Goal: Task Accomplishment & Management: Manage account settings

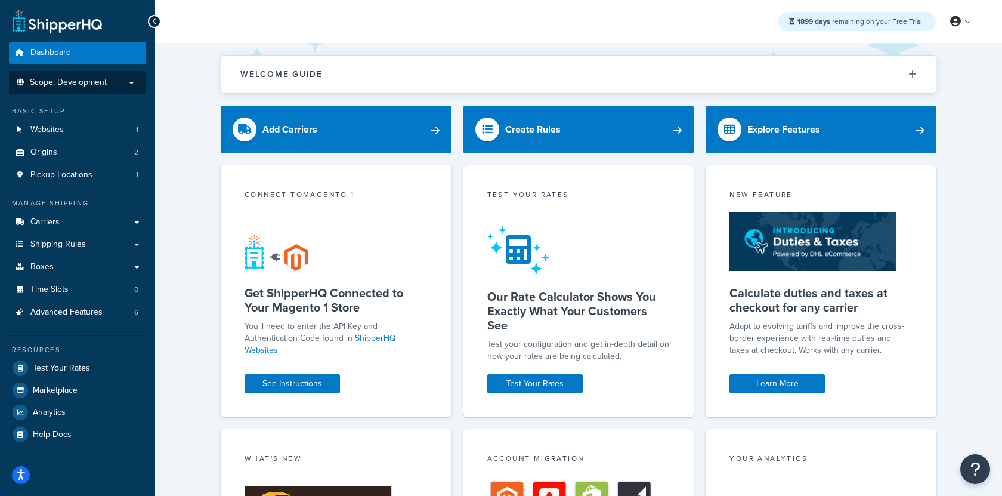
click at [107, 88] on li "Scope: Development" at bounding box center [77, 82] width 137 height 23
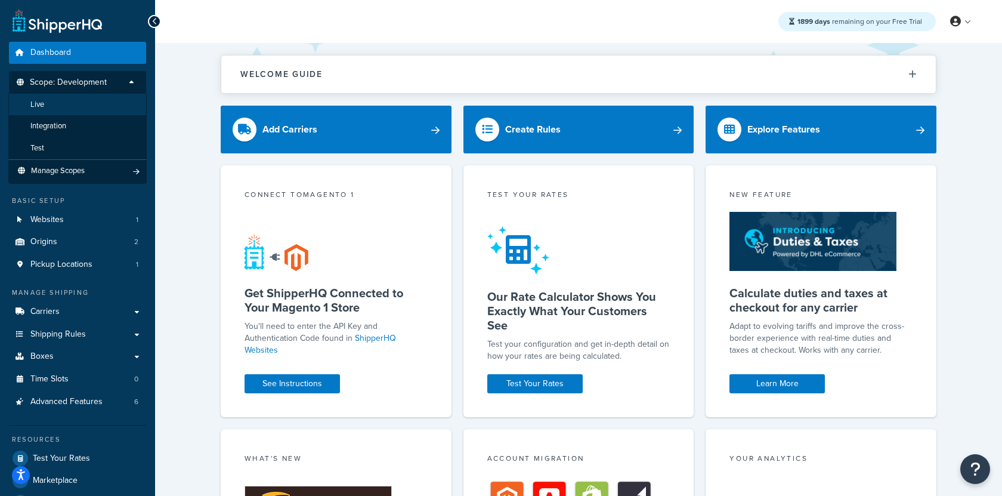
click at [101, 106] on li "Live" at bounding box center [77, 105] width 138 height 22
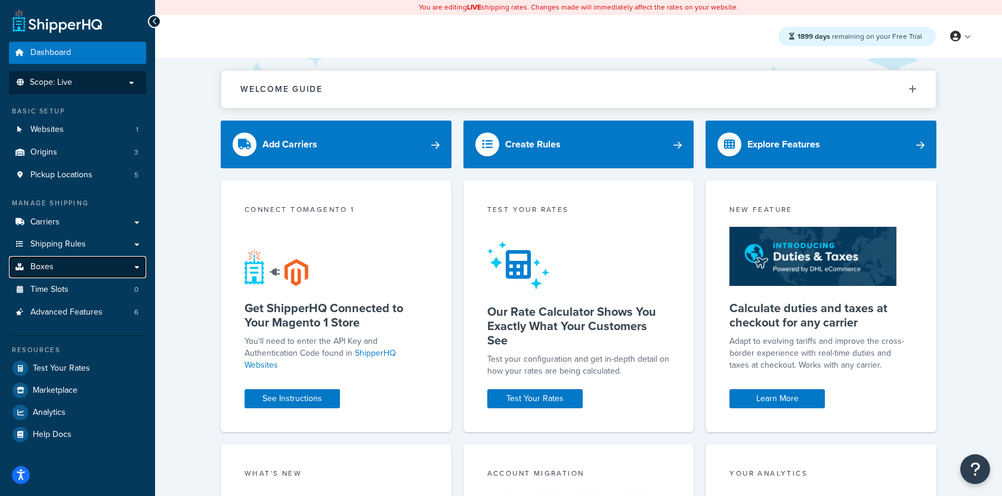
click at [125, 267] on link "Boxes" at bounding box center [77, 267] width 137 height 22
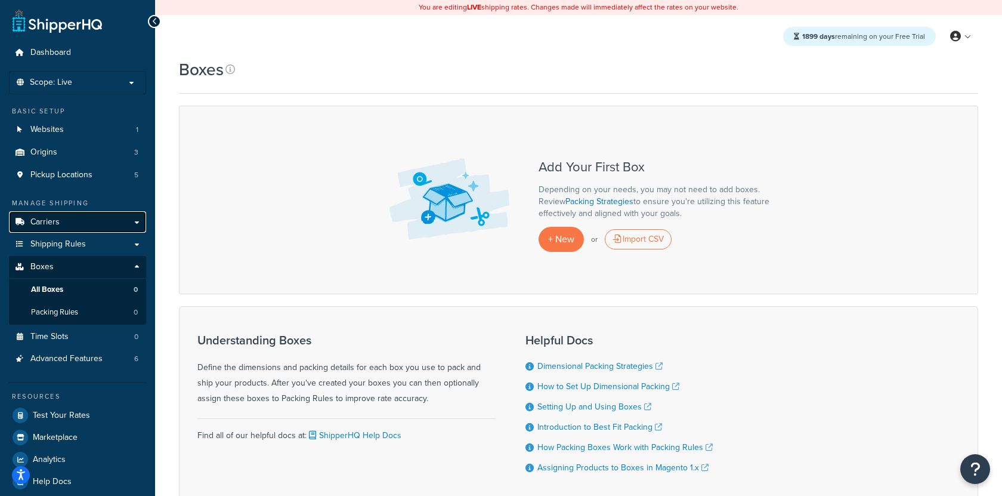
click at [90, 226] on link "Carriers" at bounding box center [77, 222] width 137 height 22
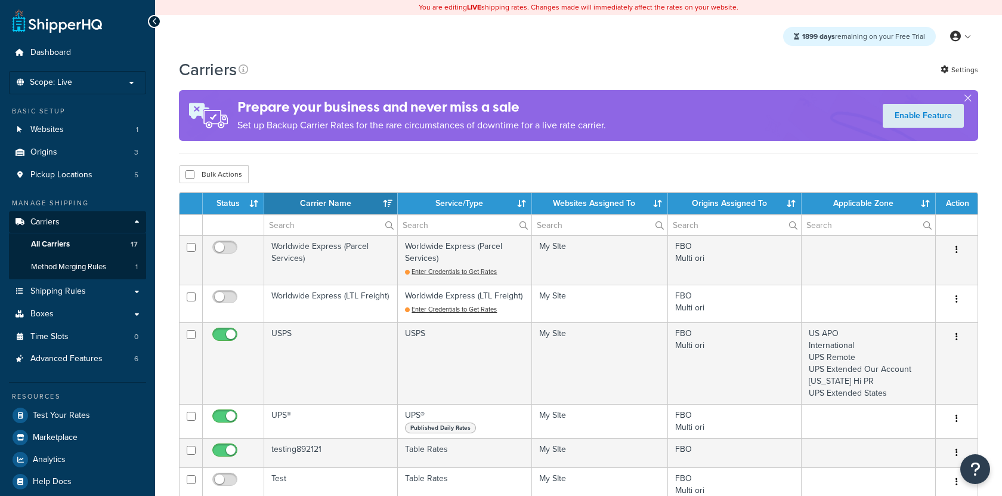
select select "15"
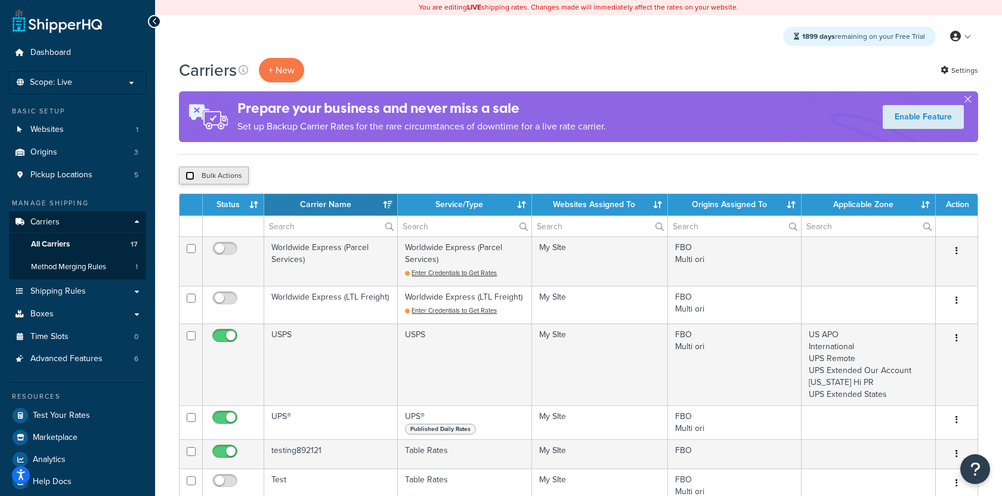
click at [192, 178] on input "checkbox" at bounding box center [190, 175] width 9 height 9
checkbox input "true"
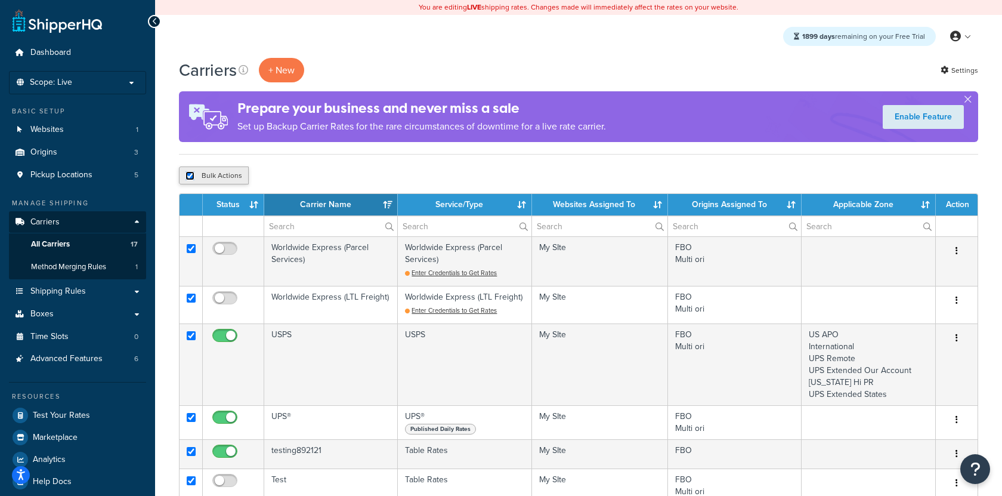
checkbox input "true"
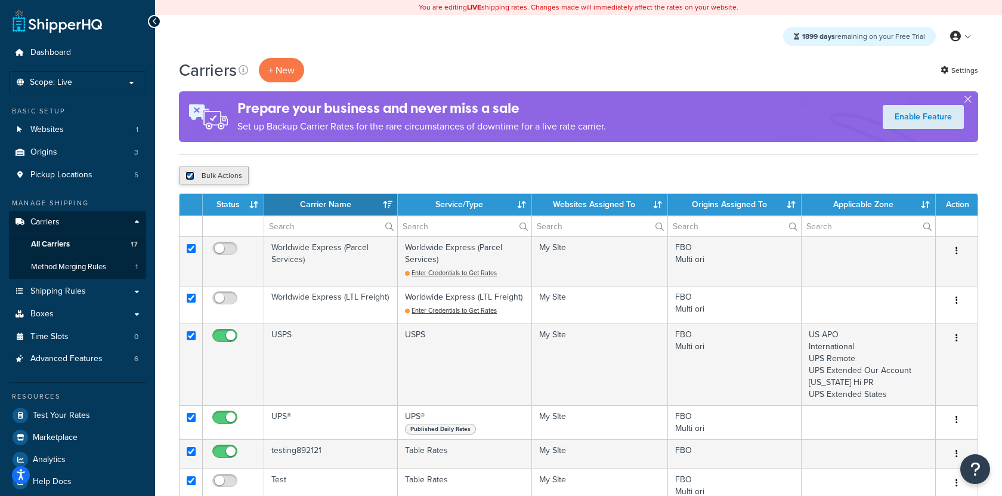
checkbox input "true"
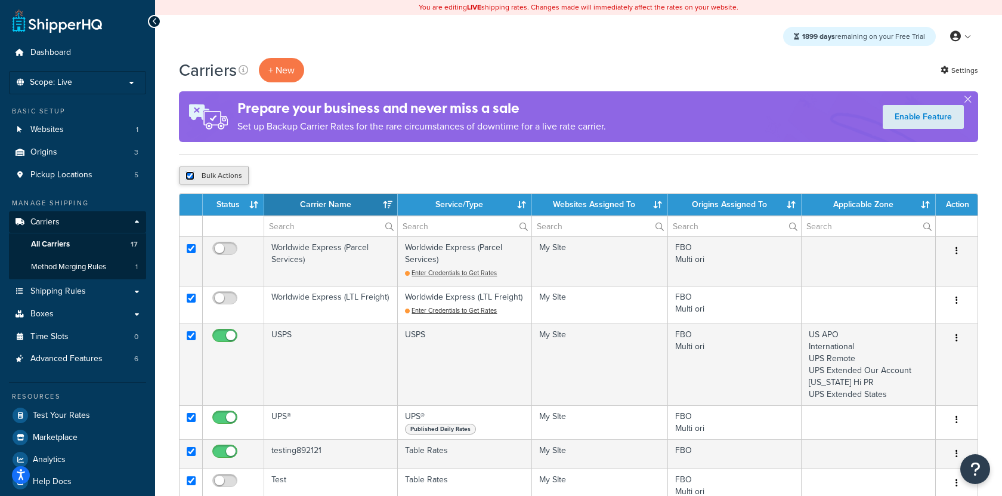
checkbox input "true"
click at [328, 177] on button "Delete" at bounding box center [318, 175] width 41 height 18
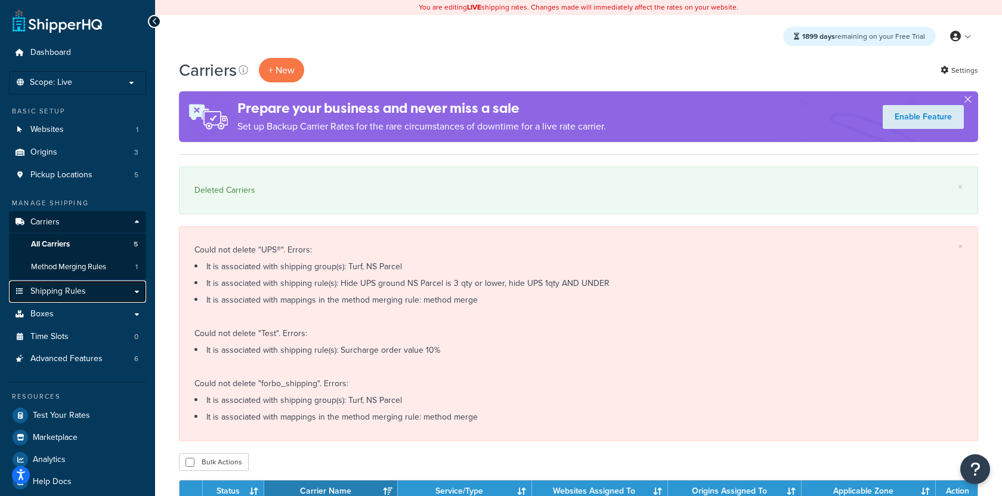
click at [87, 294] on link "Shipping Rules" at bounding box center [77, 291] width 137 height 22
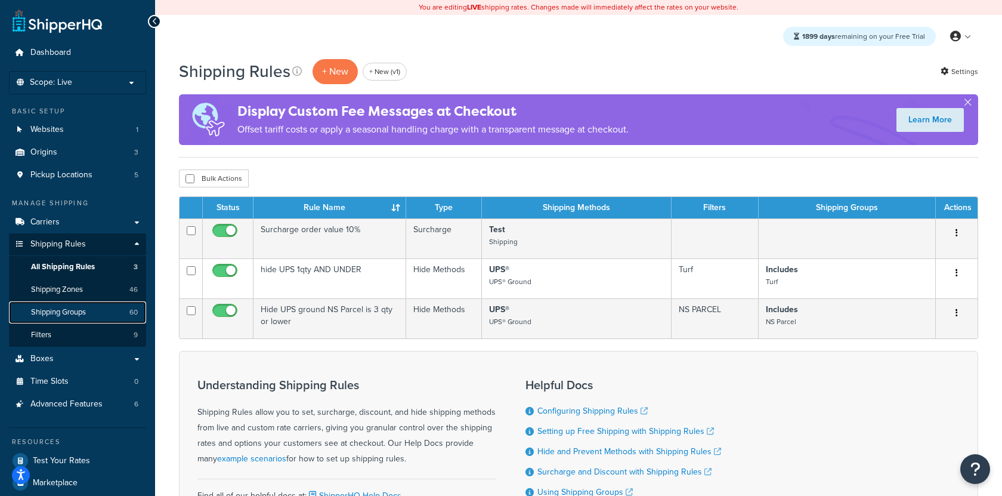
click at [91, 306] on link "Shipping Groups 60" at bounding box center [77, 312] width 137 height 22
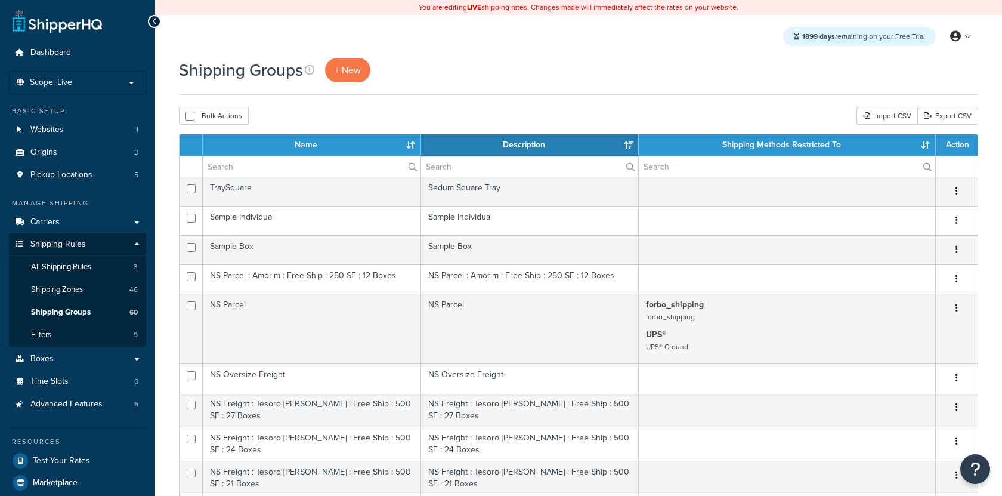
select select "15"
click at [191, 116] on input "checkbox" at bounding box center [190, 116] width 9 height 9
checkbox input "true"
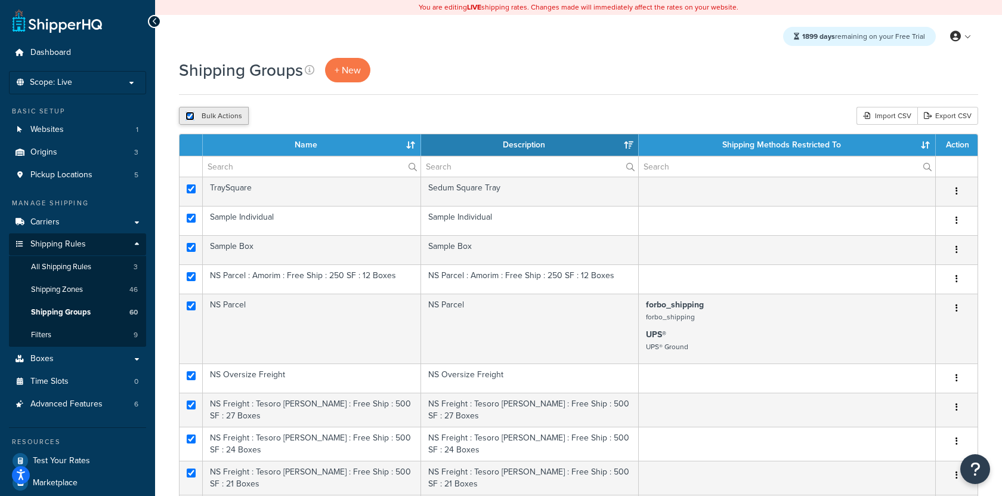
checkbox input "true"
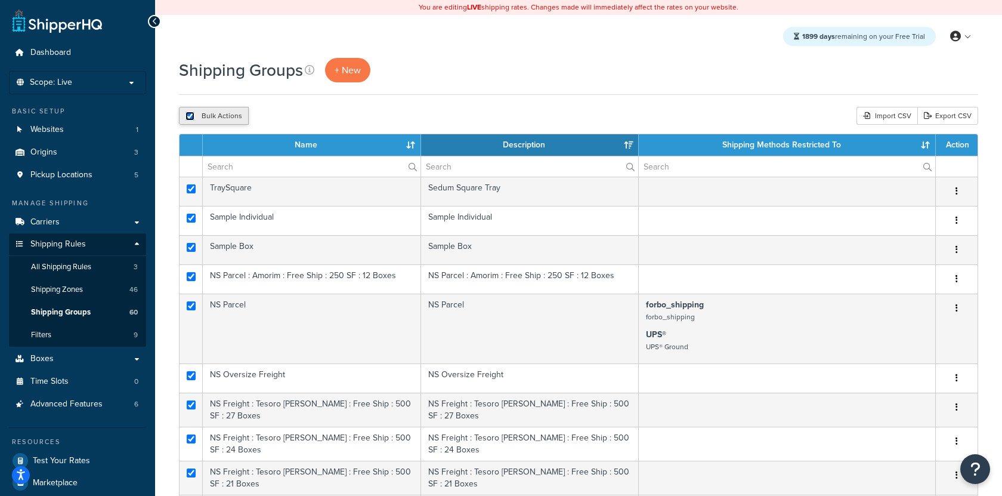
checkbox input "true"
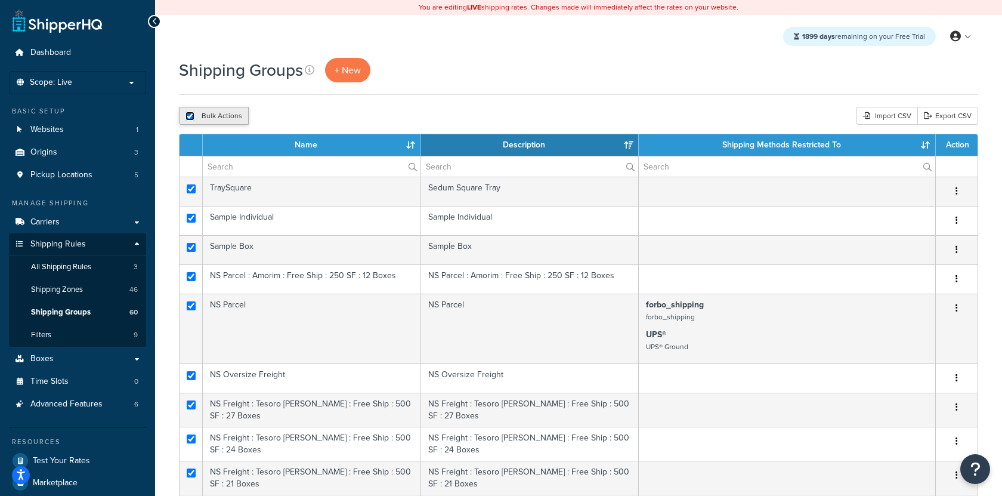
checkbox input "true"
click at [310, 118] on button "Delete" at bounding box center [318, 116] width 41 height 18
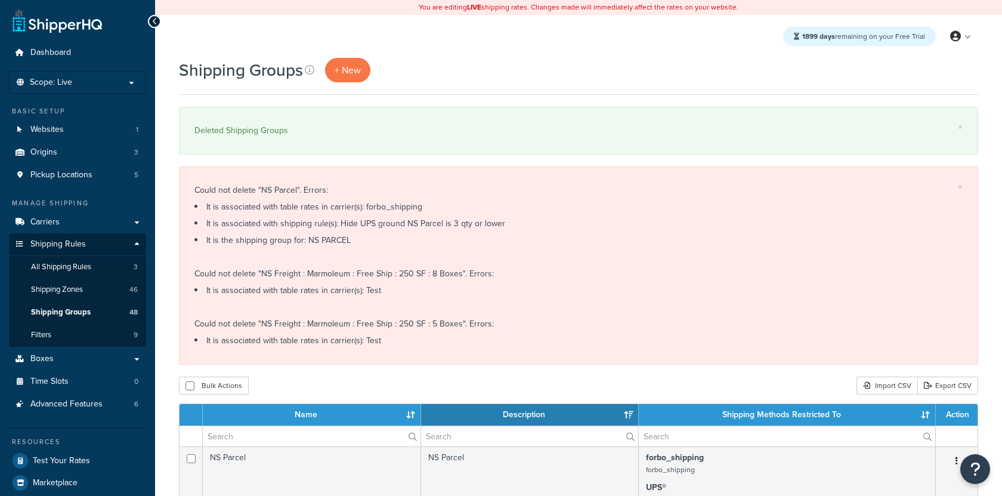
select select "15"
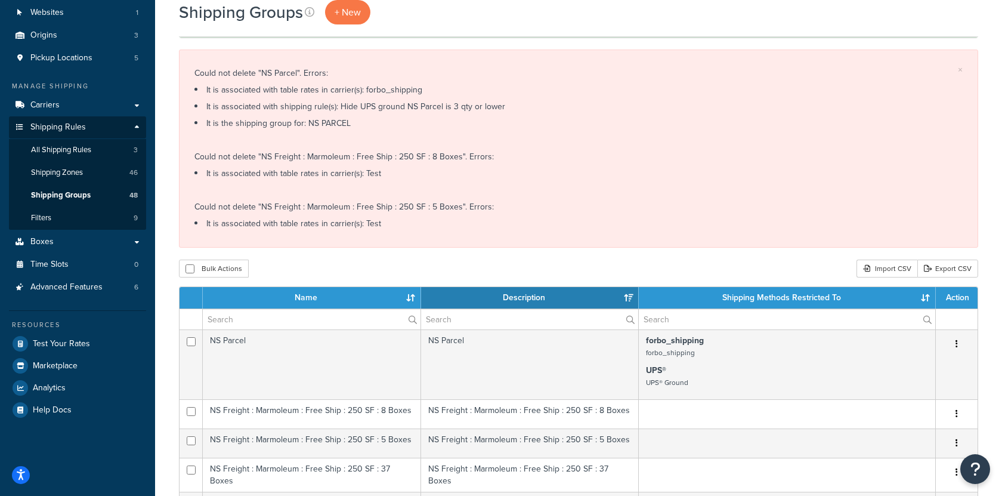
scroll to position [143, 0]
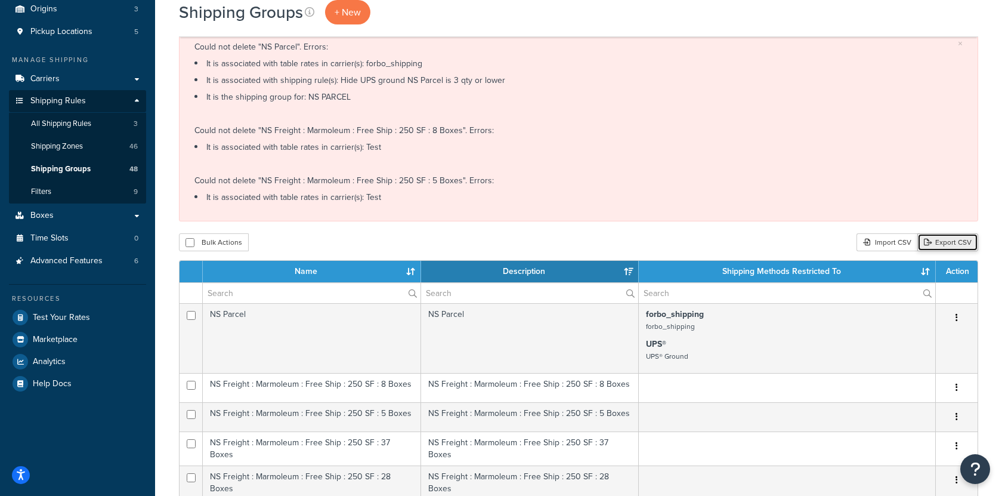
click at [941, 239] on link "Export CSV" at bounding box center [948, 242] width 61 height 18
click at [888, 245] on div "Import CSV" at bounding box center [887, 242] width 61 height 18
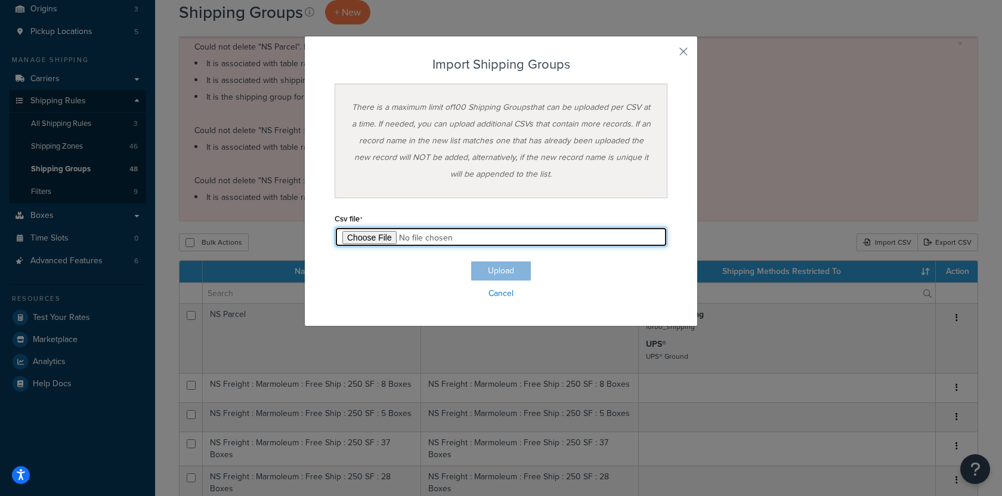
click at [360, 233] on input "file" at bounding box center [501, 237] width 333 height 20
type input "C:\fakepath\Shipping Group Export-2025-10-14 0905 - Shipping Group Export-2025-…"
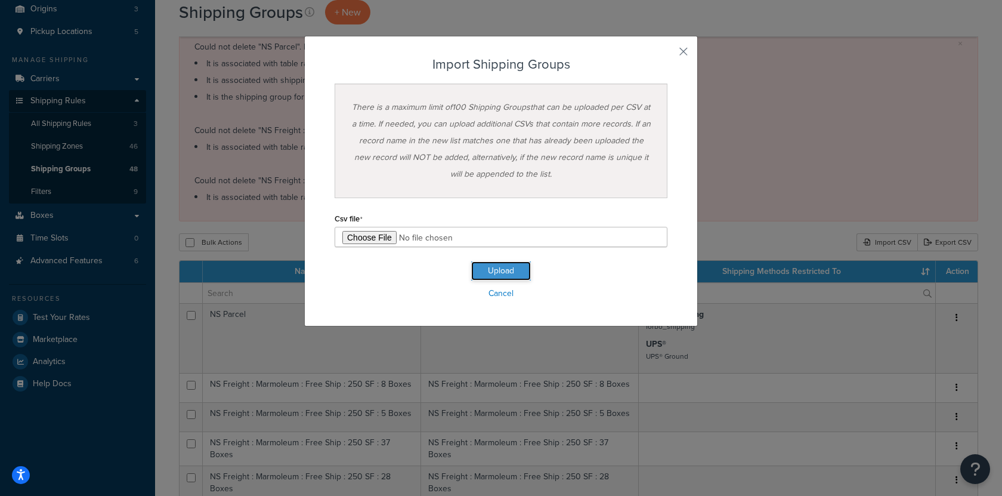
click at [508, 274] on button "Upload" at bounding box center [501, 270] width 60 height 19
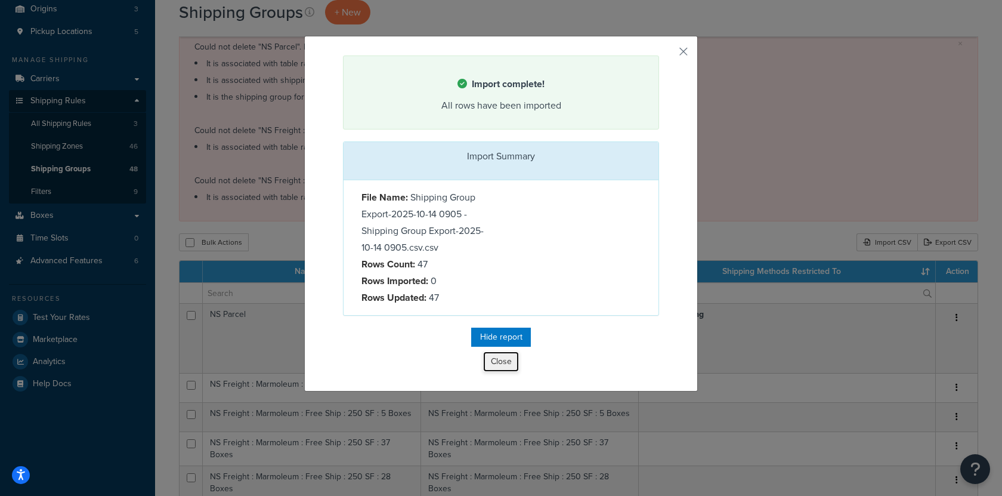
click at [508, 360] on button "Close" at bounding box center [501, 361] width 36 height 20
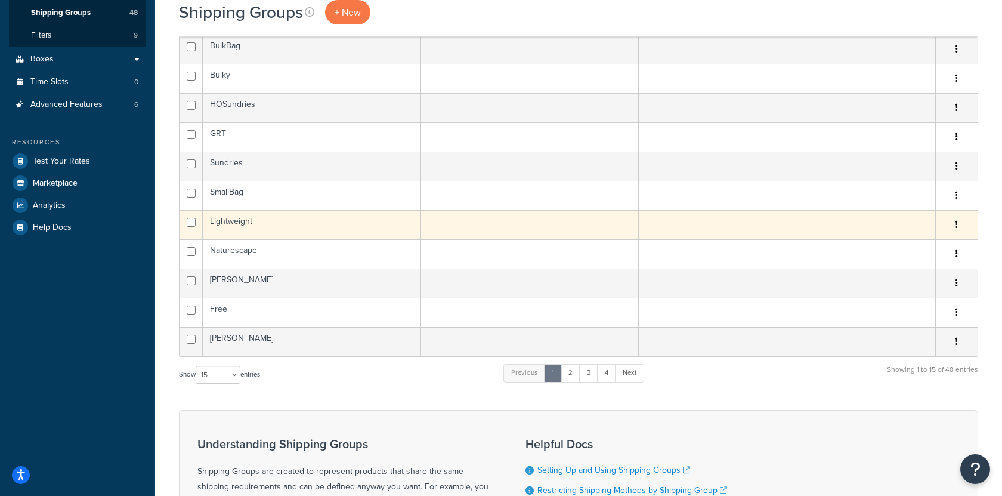
scroll to position [513, 0]
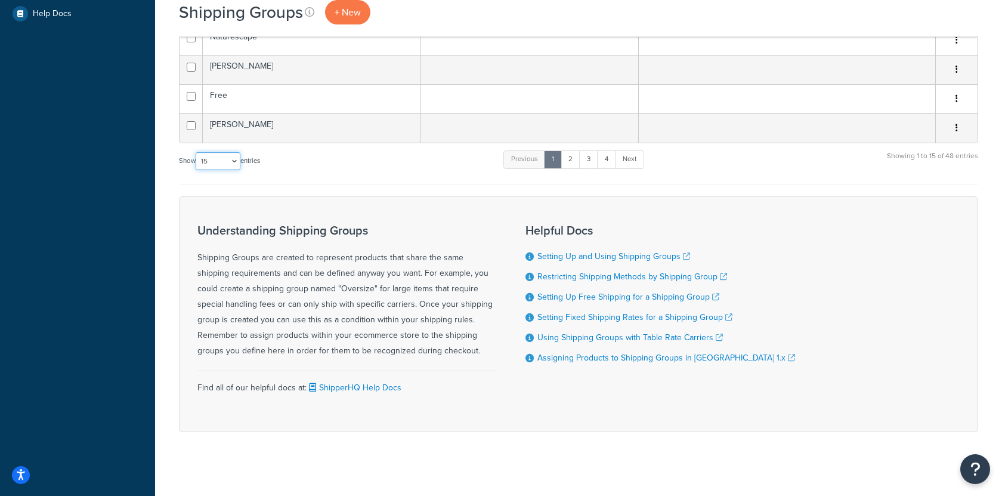
click at [215, 160] on select "10 15 25 50 100" at bounding box center [218, 161] width 45 height 18
select select "100"
click at [197, 170] on select "10 15 25 50 100" at bounding box center [218, 161] width 45 height 18
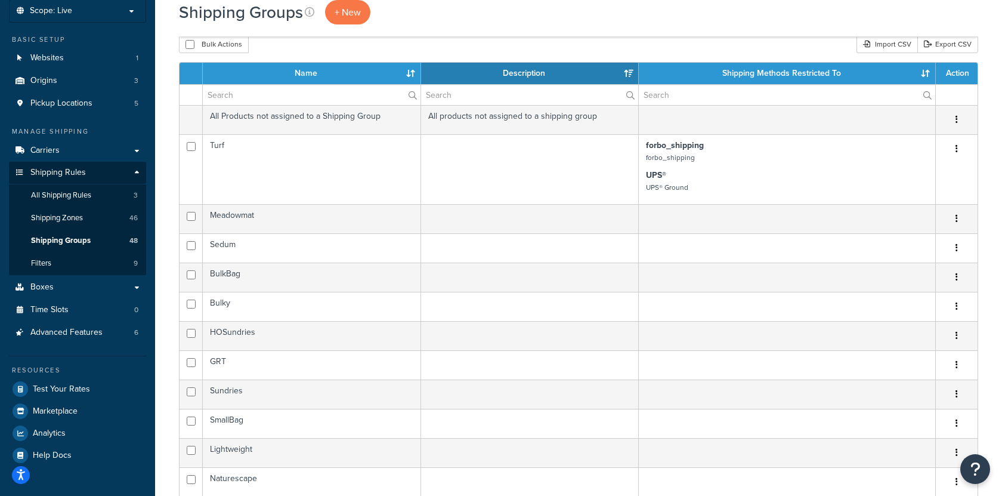
scroll to position [0, 0]
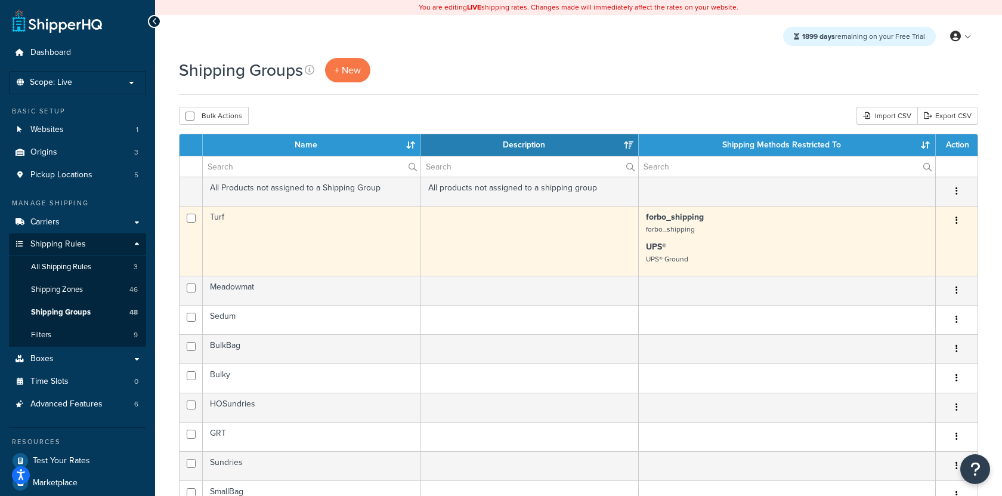
click at [958, 224] on button "button" at bounding box center [957, 220] width 17 height 19
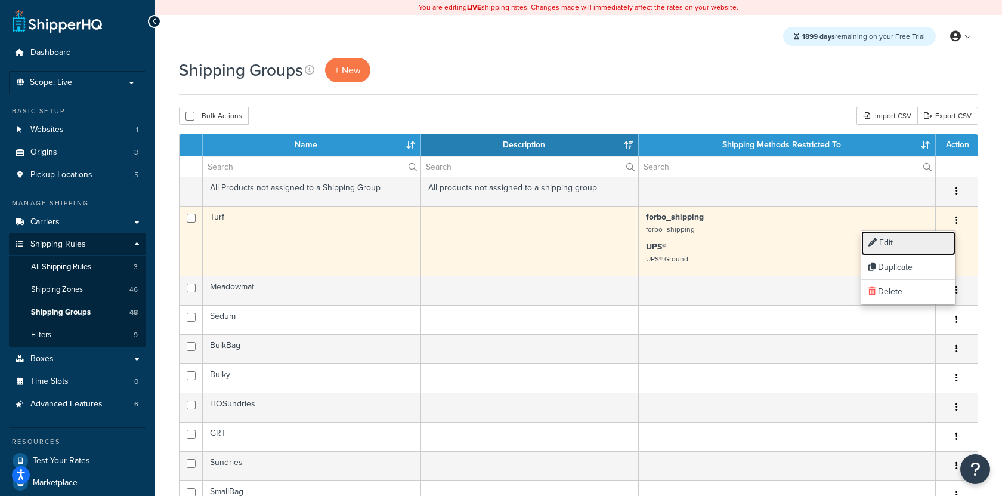
click at [927, 237] on link "Edit" at bounding box center [908, 243] width 94 height 24
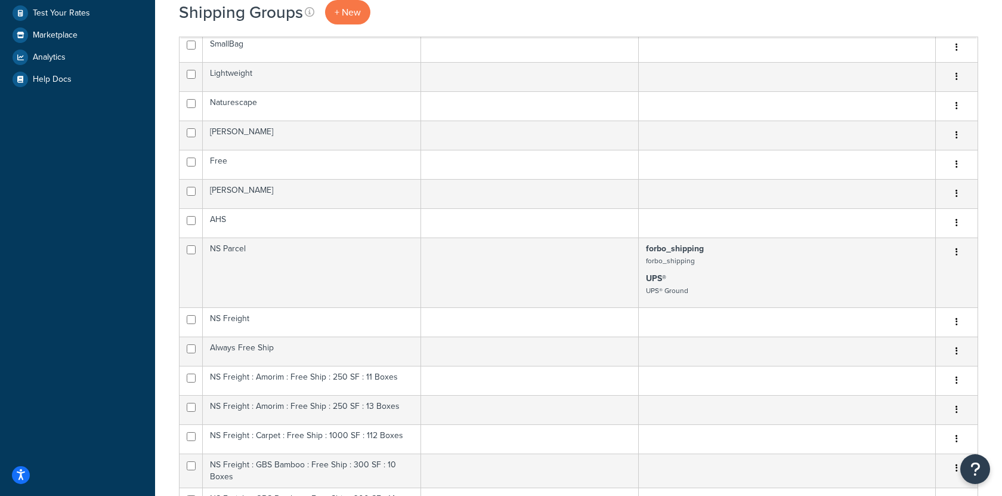
scroll to position [318, 0]
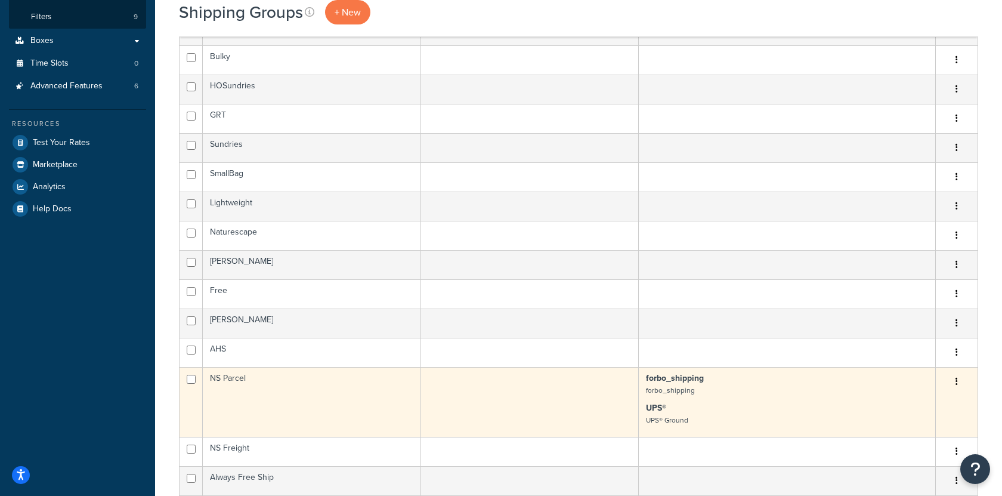
click at [955, 376] on button "button" at bounding box center [957, 381] width 17 height 19
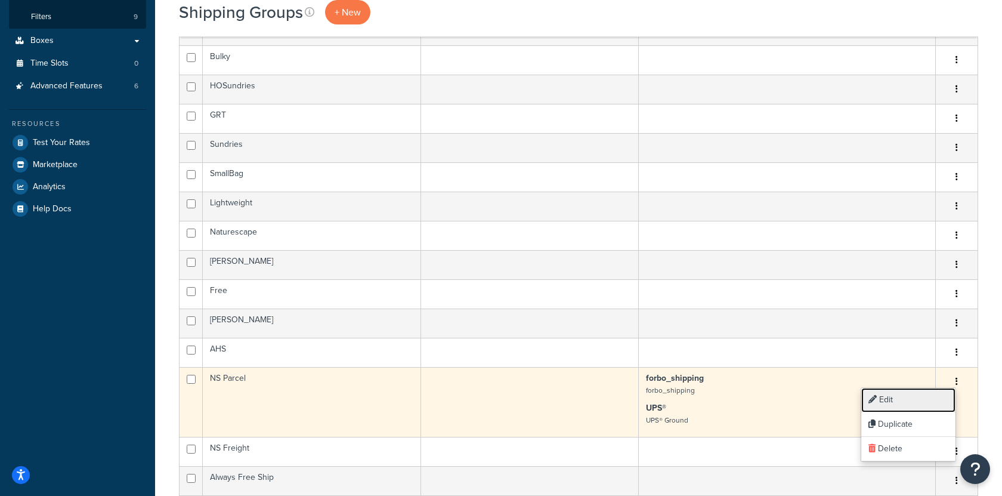
click at [921, 396] on link "Edit" at bounding box center [908, 400] width 94 height 24
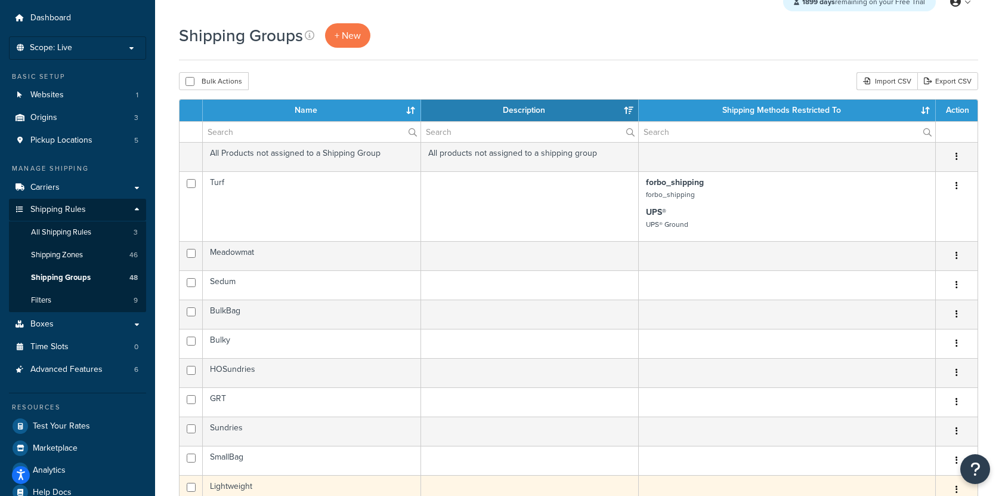
scroll to position [0, 0]
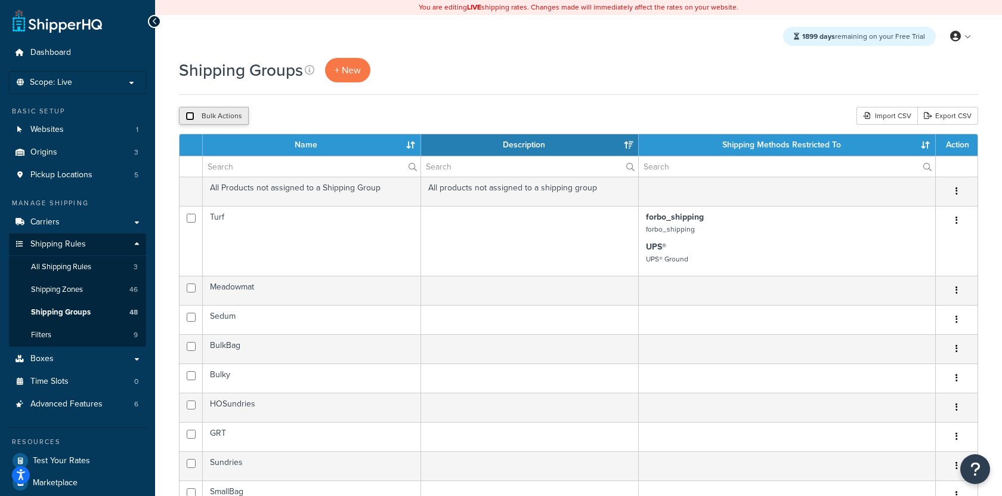
click at [189, 115] on input "checkbox" at bounding box center [190, 116] width 9 height 9
checkbox input "true"
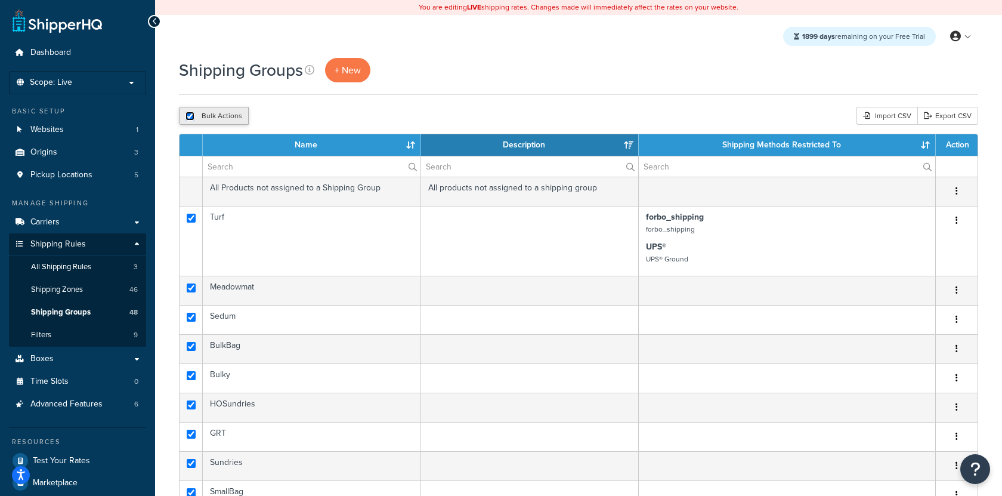
checkbox input "true"
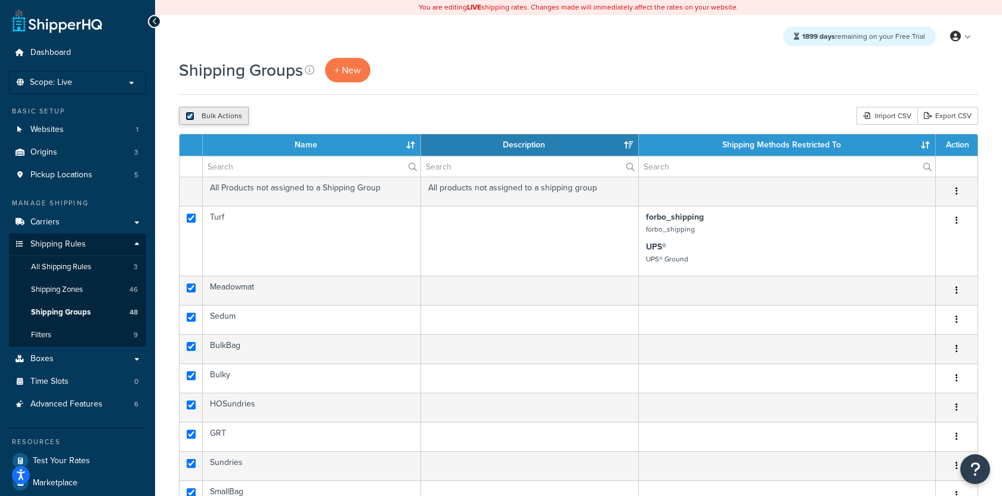
checkbox input "true"
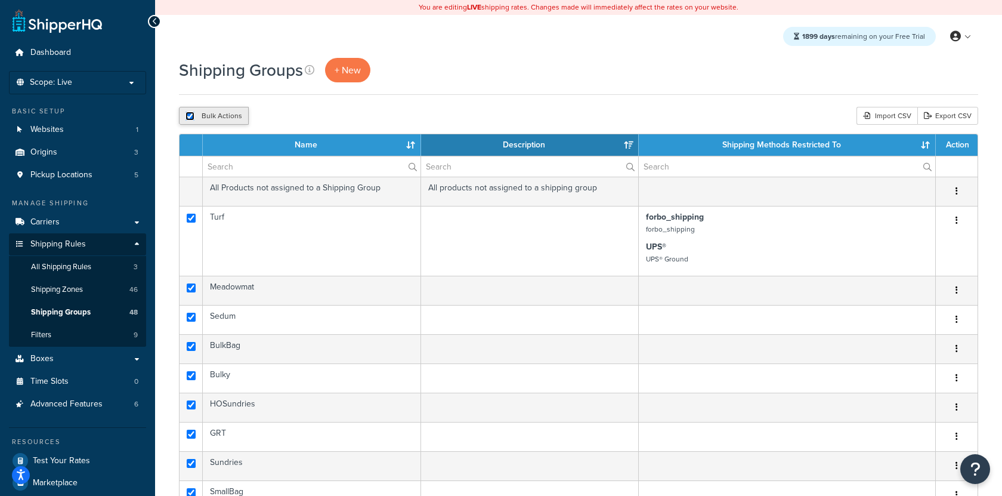
checkbox input "true"
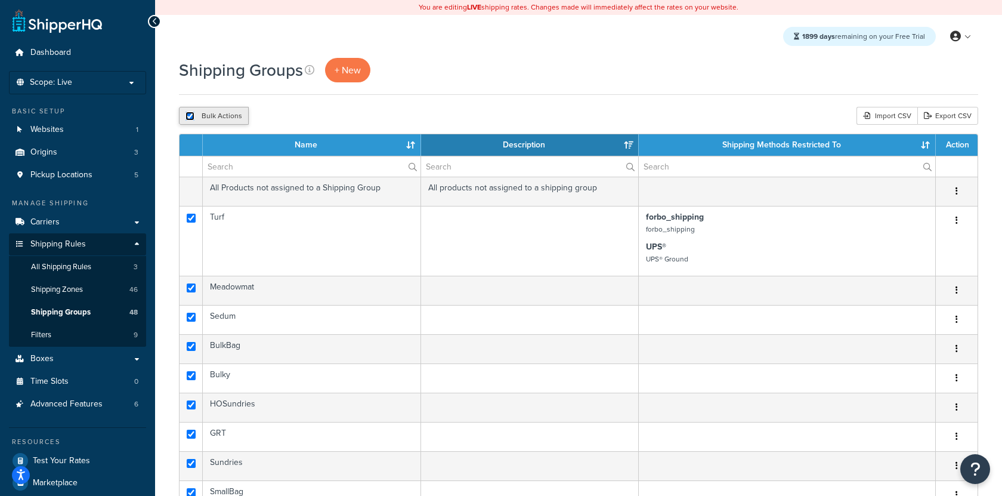
checkbox input "true"
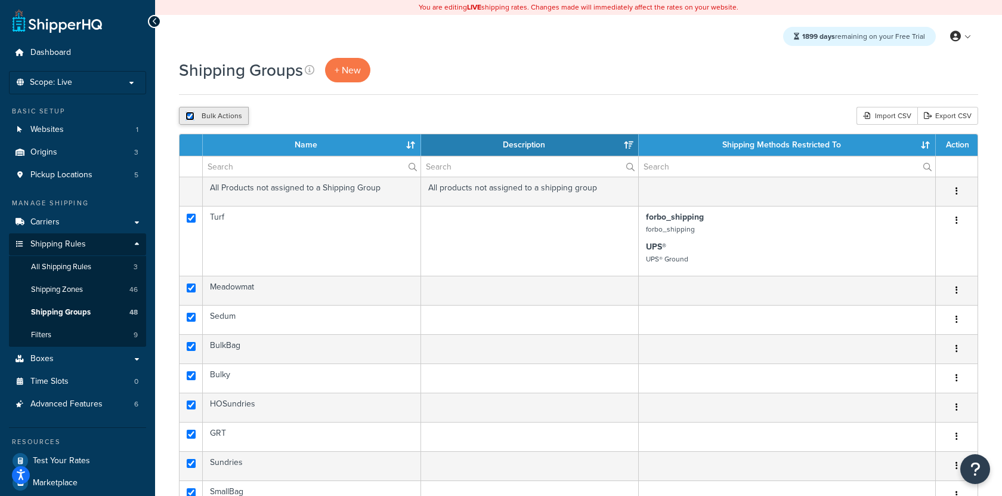
checkbox input "true"
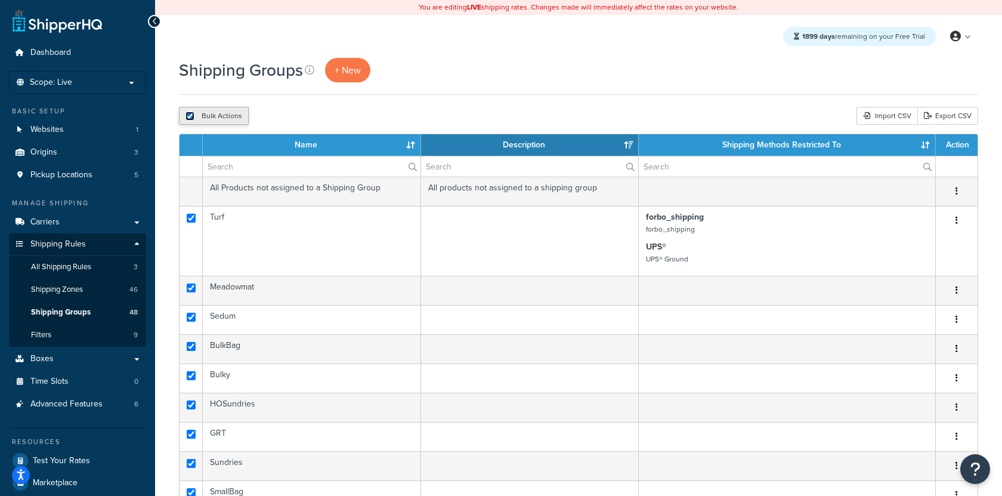
checkbox input "true"
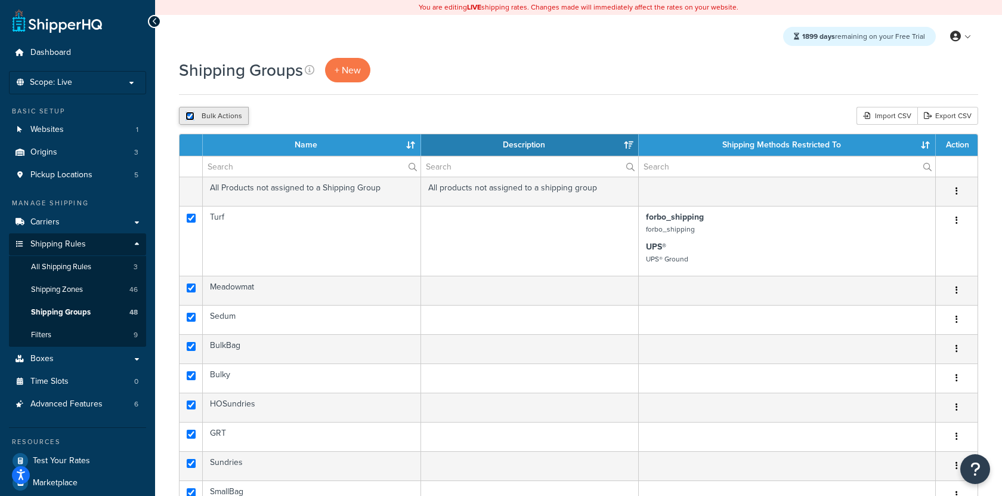
checkbox input "true"
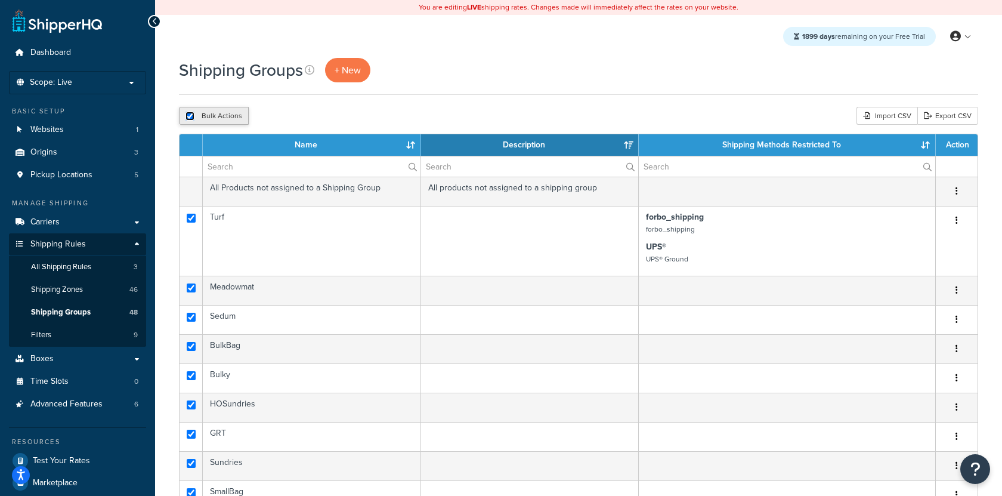
checkbox input "true"
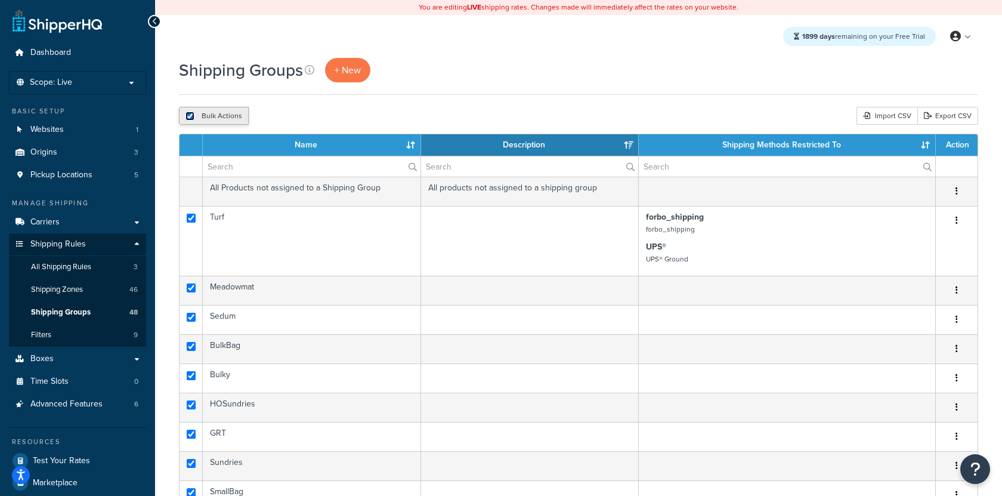
checkbox input "true"
click at [302, 111] on button "Delete" at bounding box center [318, 116] width 41 height 18
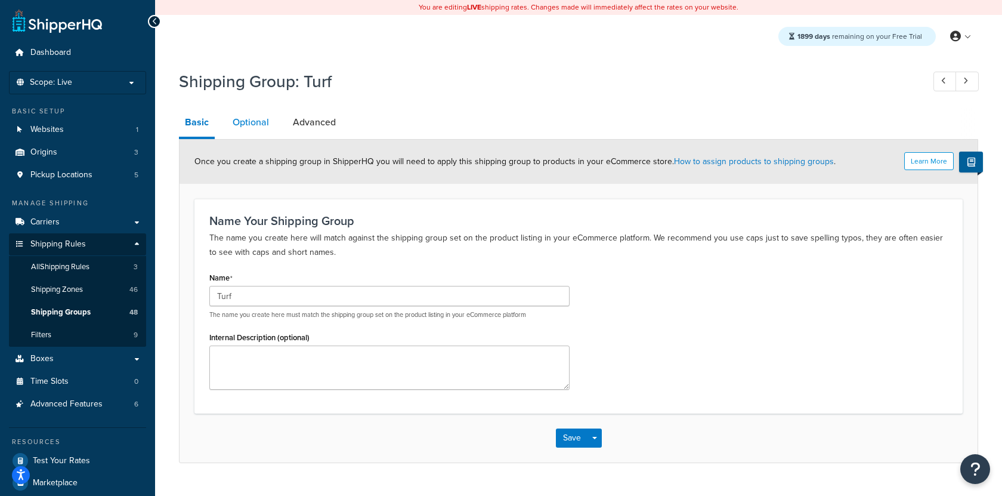
click at [233, 126] on link "Optional" at bounding box center [251, 122] width 48 height 29
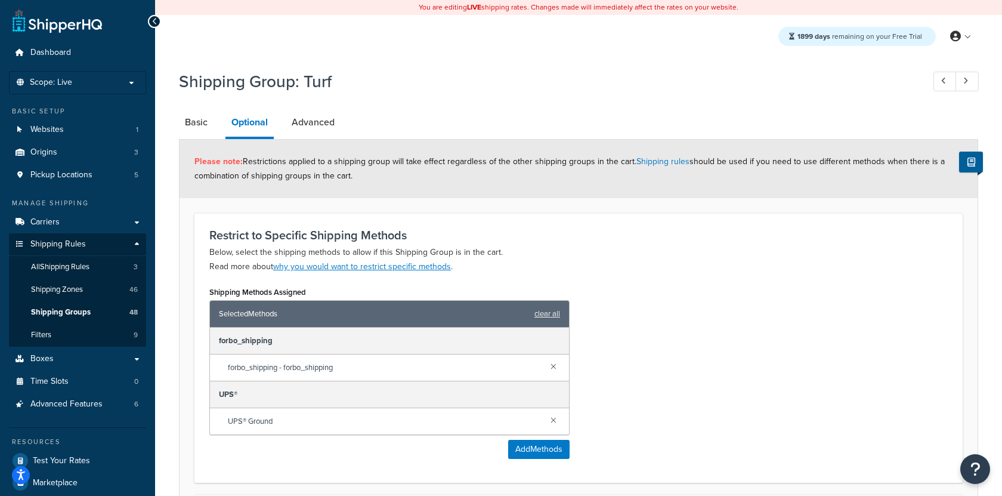
click at [568, 310] on div "Selected Methods clear all" at bounding box center [389, 314] width 359 height 27
click at [555, 310] on link "clear all" at bounding box center [548, 313] width 26 height 17
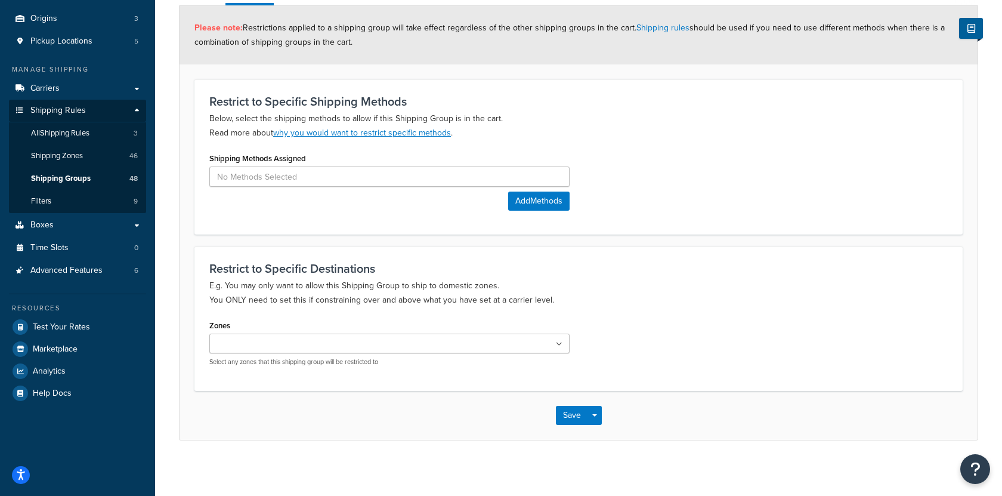
scroll to position [135, 0]
click at [572, 405] on button "Save" at bounding box center [572, 413] width 32 height 19
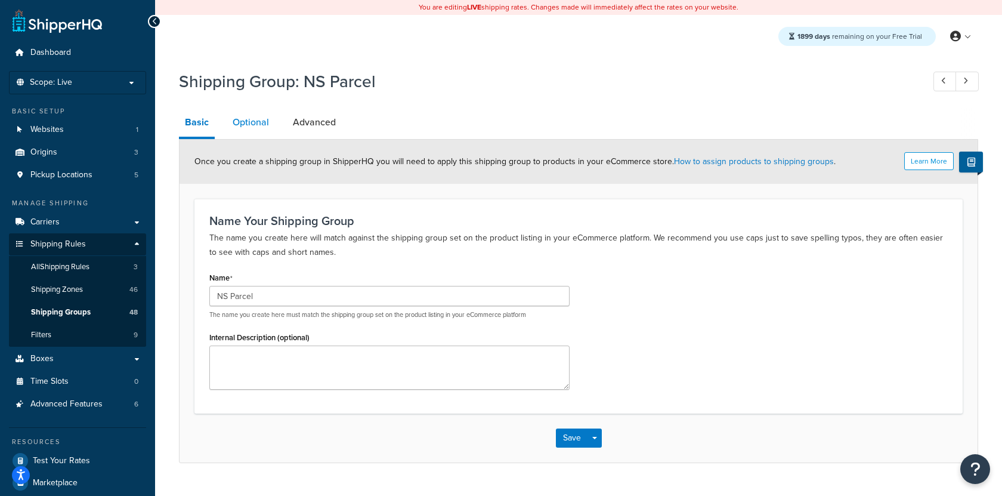
click at [256, 128] on link "Optional" at bounding box center [251, 122] width 48 height 29
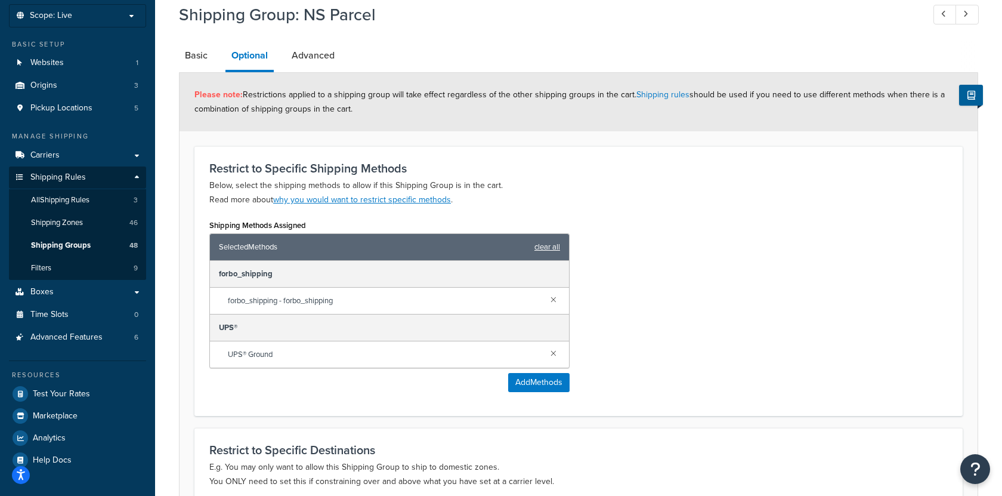
click at [541, 248] on link "clear all" at bounding box center [548, 247] width 26 height 17
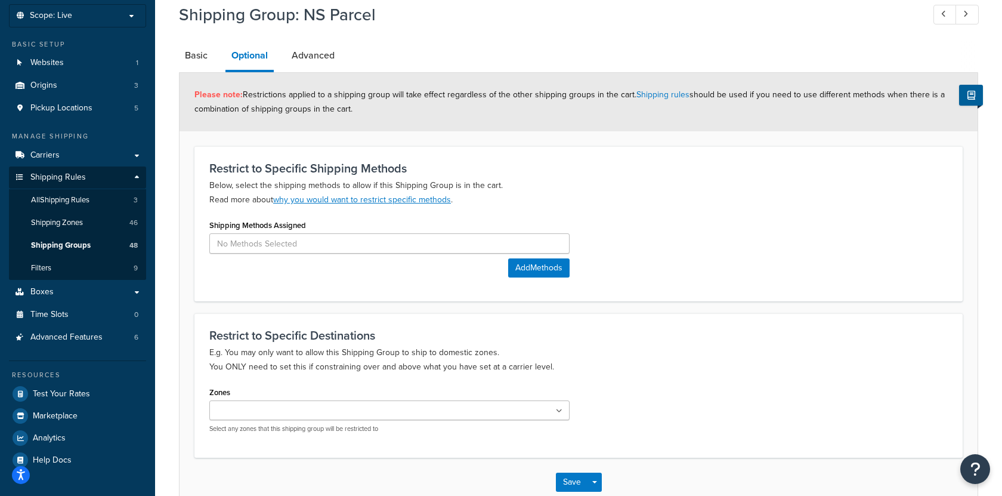
scroll to position [135, 0]
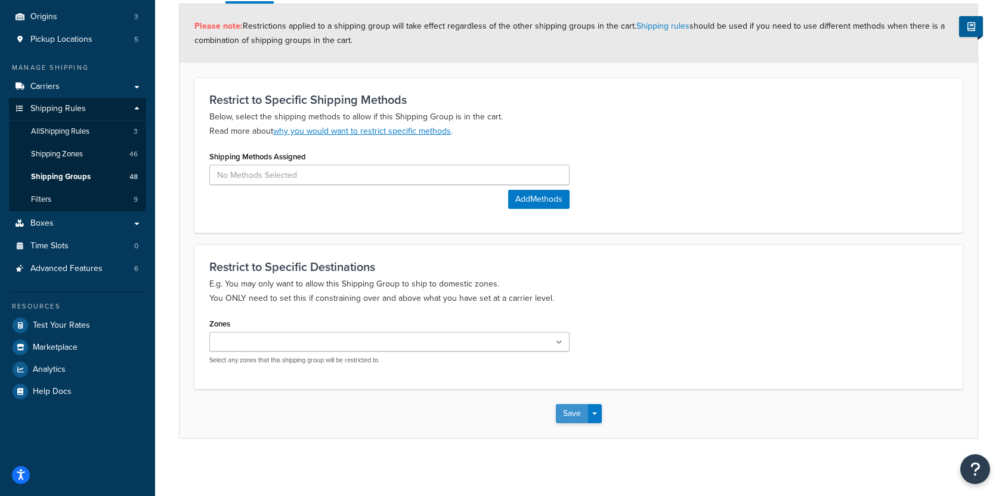
click at [572, 409] on button "Save" at bounding box center [572, 413] width 32 height 19
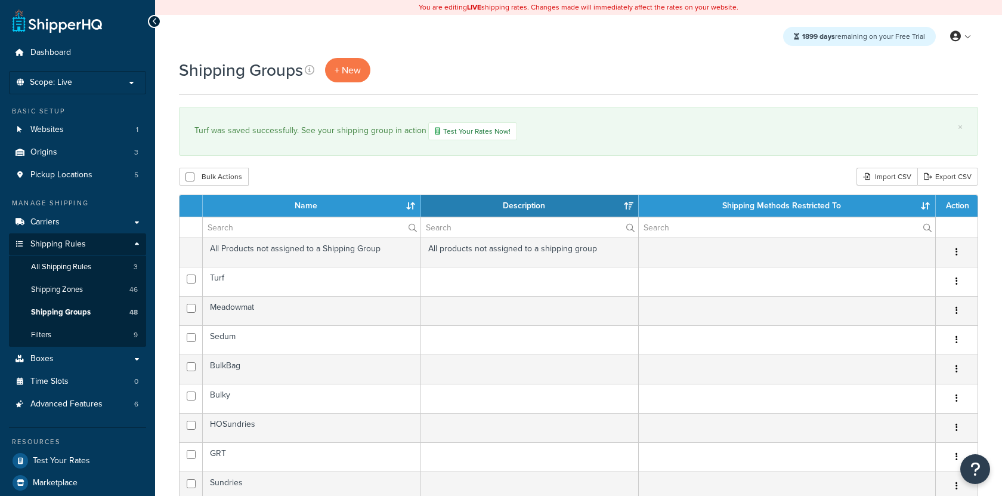
select select "15"
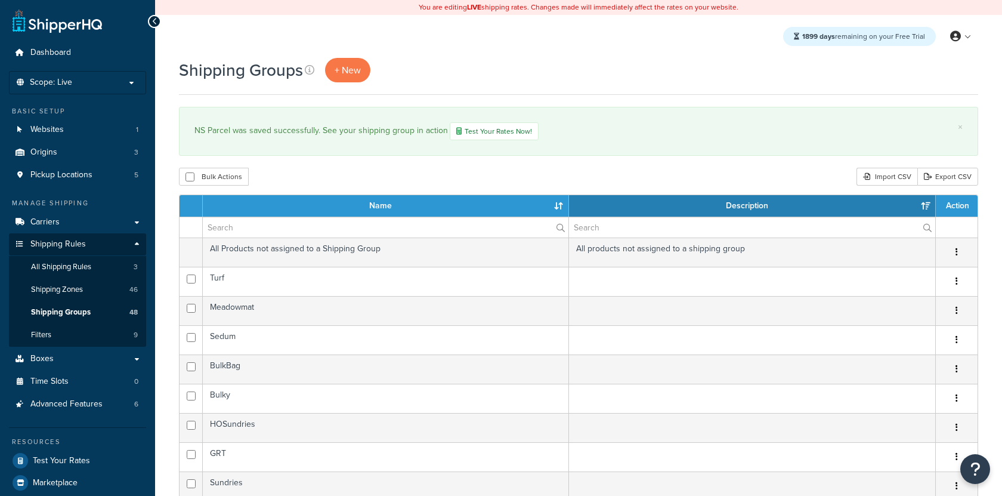
select select "15"
click at [103, 213] on link "Carriers" at bounding box center [77, 222] width 137 height 22
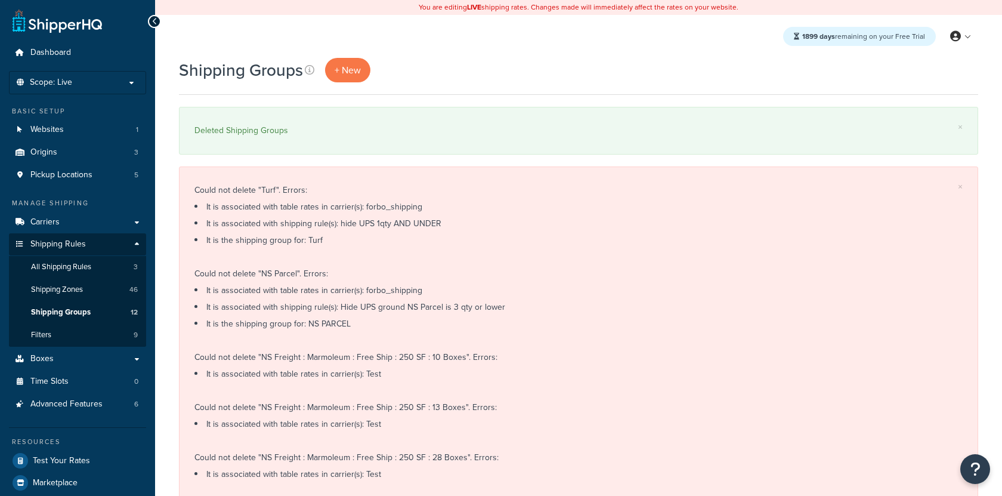
select select "15"
click at [100, 221] on link "Carriers" at bounding box center [77, 222] width 137 height 22
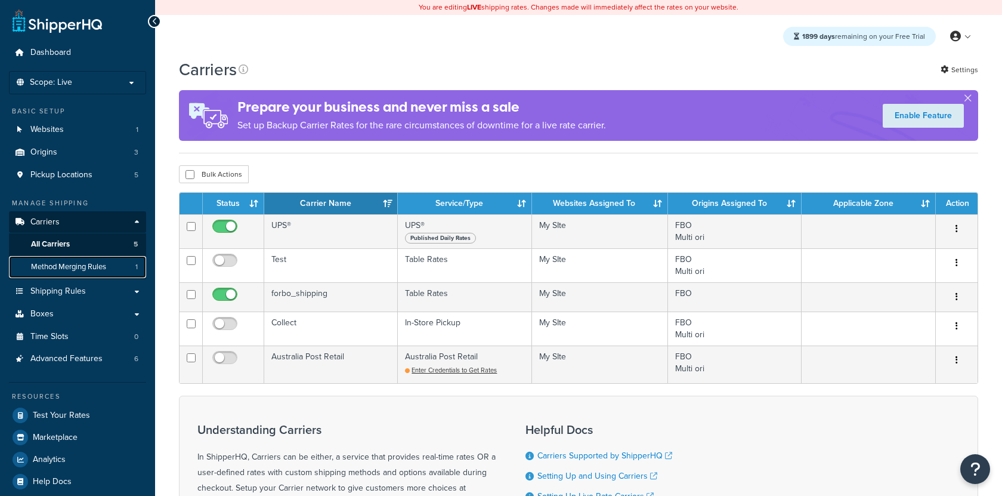
click at [86, 268] on span "Method Merging Rules" at bounding box center [68, 267] width 75 height 10
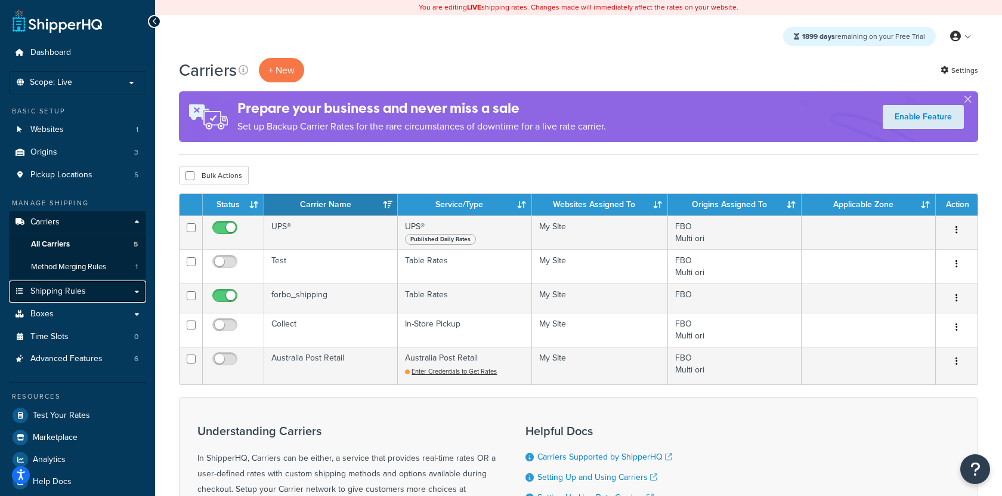
click at [84, 289] on span "Shipping Rules" at bounding box center [57, 291] width 55 height 10
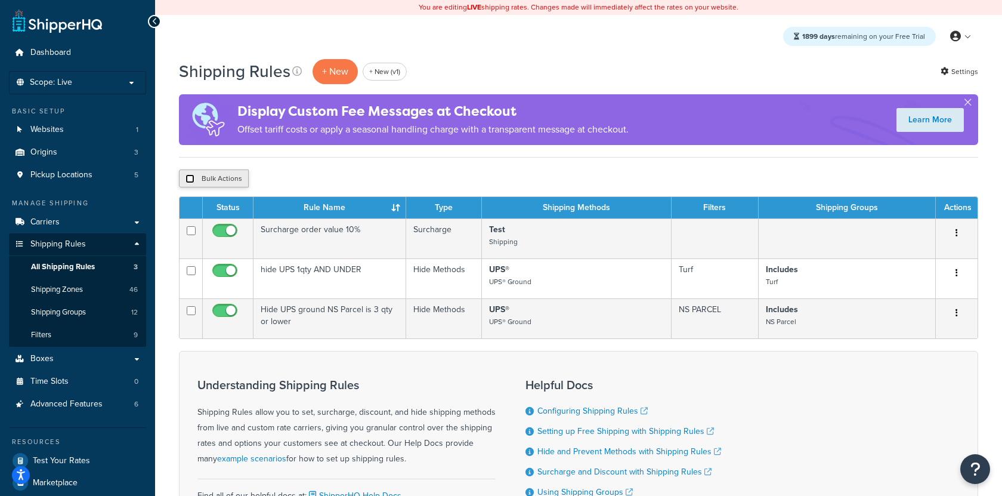
click at [187, 178] on input "checkbox" at bounding box center [190, 178] width 9 height 9
checkbox input "true"
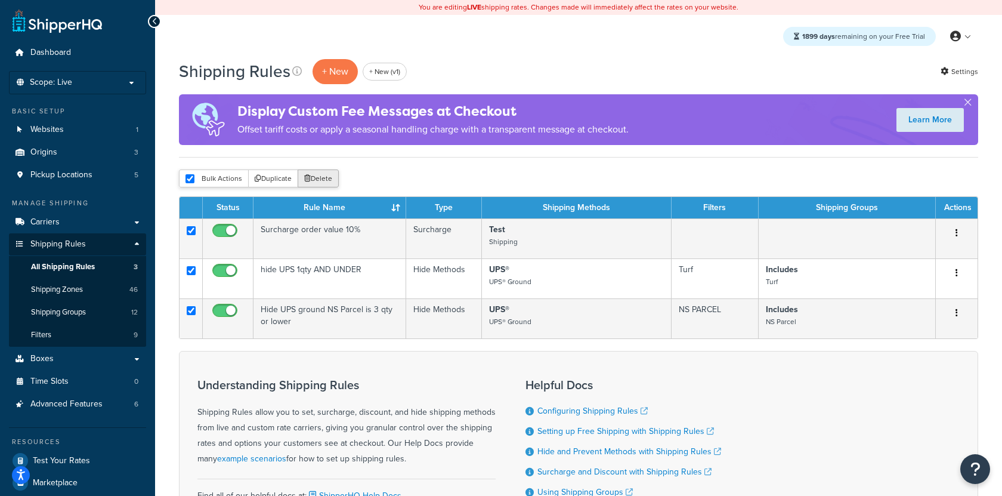
click at [329, 178] on button "Delete" at bounding box center [318, 178] width 41 height 18
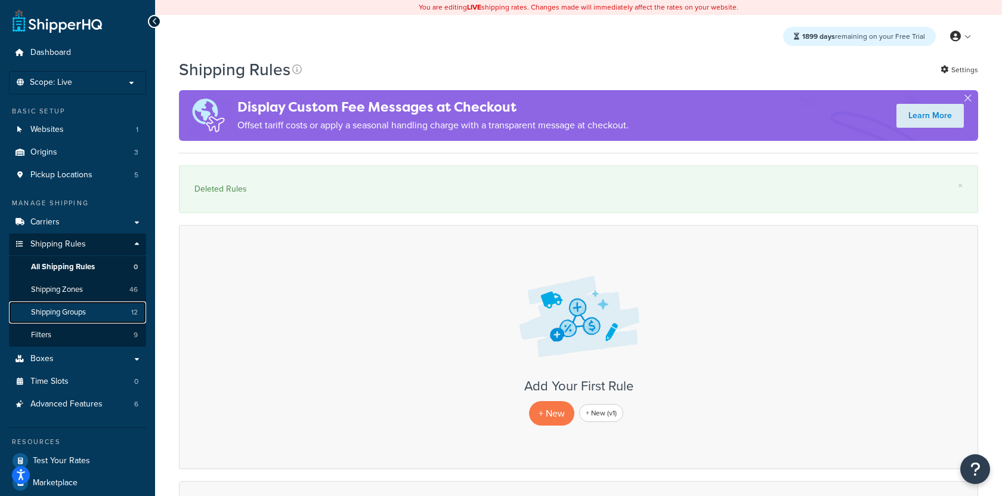
click at [96, 311] on link "Shipping Groups 12" at bounding box center [77, 312] width 137 height 22
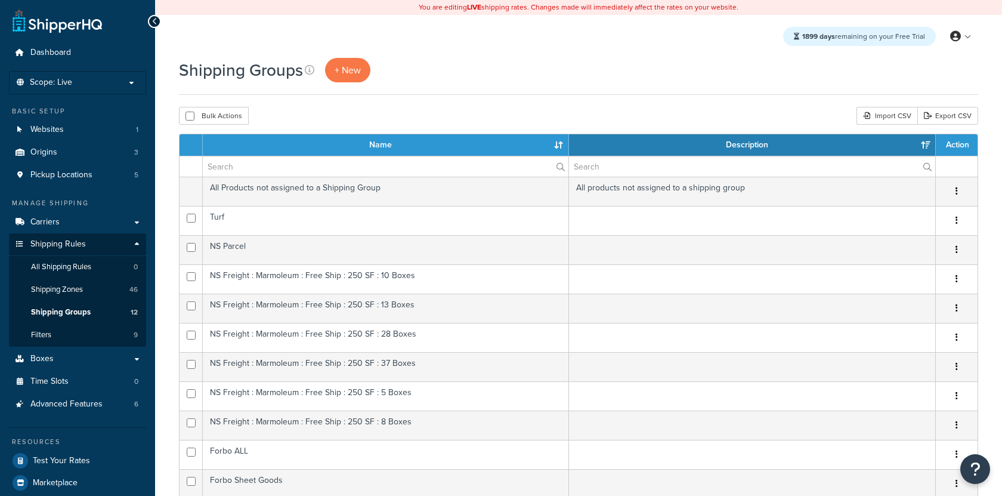
select select "15"
click at [69, 221] on link "Carriers" at bounding box center [77, 222] width 137 height 22
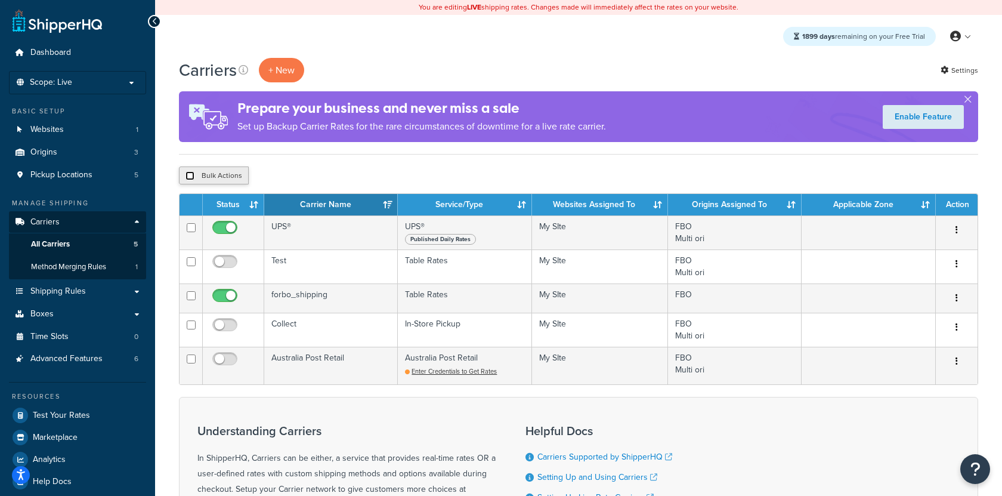
click at [189, 174] on input "checkbox" at bounding box center [190, 175] width 9 height 9
checkbox input "true"
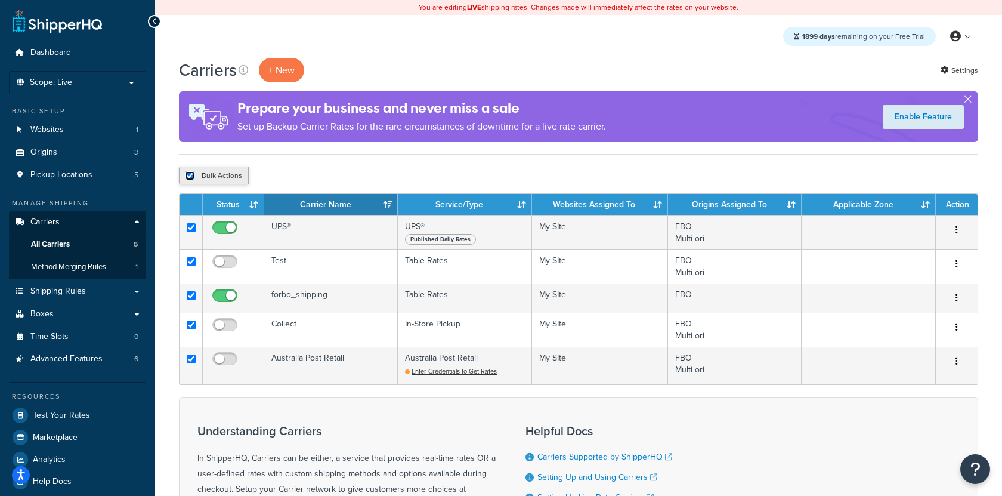
checkbox input "true"
click at [326, 174] on button "Delete" at bounding box center [318, 175] width 41 height 18
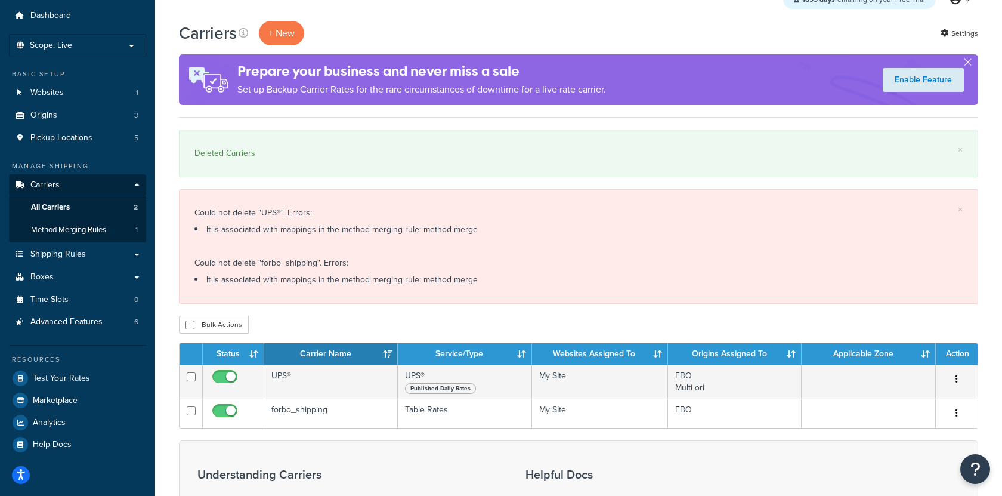
scroll to position [46, 0]
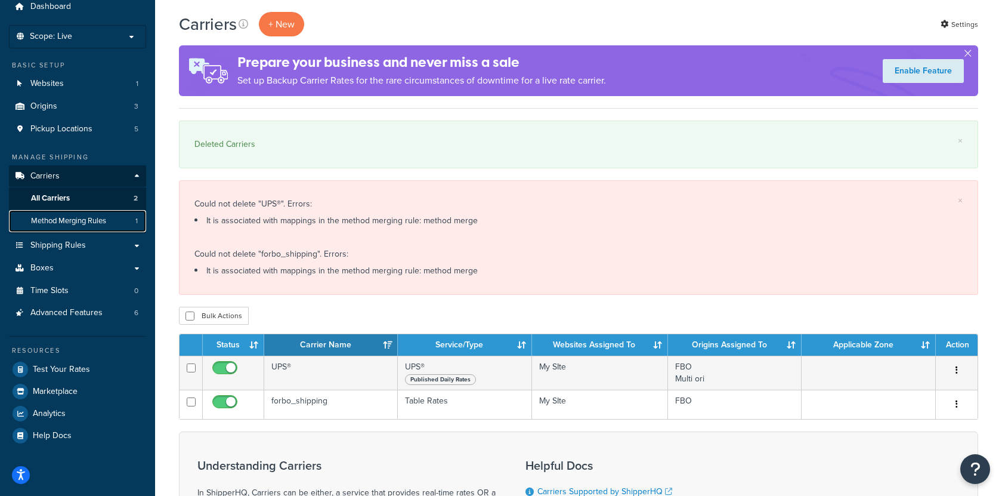
click at [110, 223] on link "Method Merging Rules 1" at bounding box center [77, 221] width 137 height 22
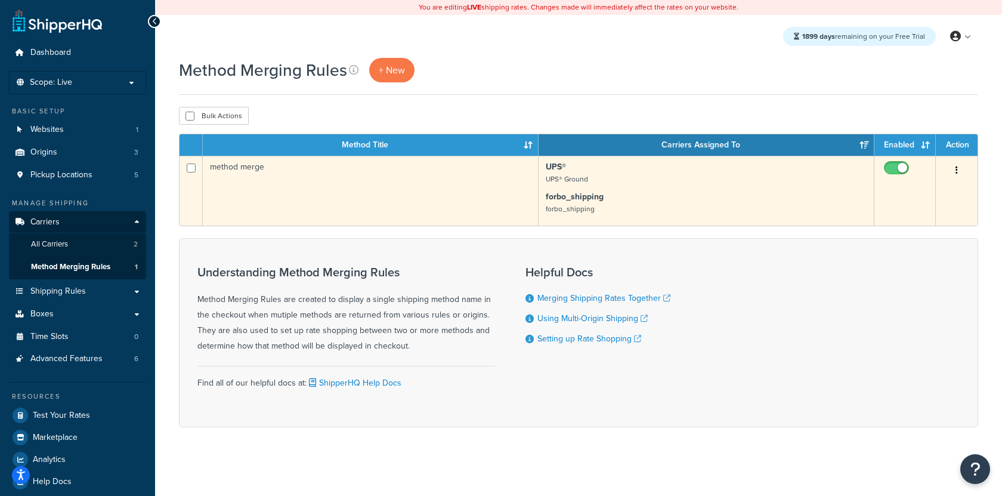
click at [221, 170] on td "method merge" at bounding box center [371, 191] width 336 height 70
click at [190, 168] on input "checkbox" at bounding box center [191, 167] width 9 height 9
checkbox input "true"
click at [955, 168] on button "button" at bounding box center [957, 170] width 17 height 19
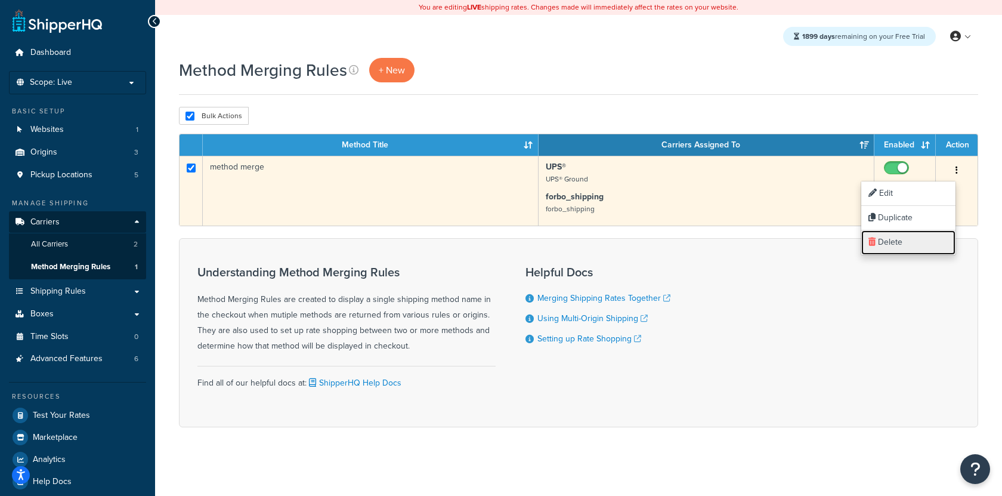
click at [905, 231] on link "Delete" at bounding box center [908, 242] width 94 height 24
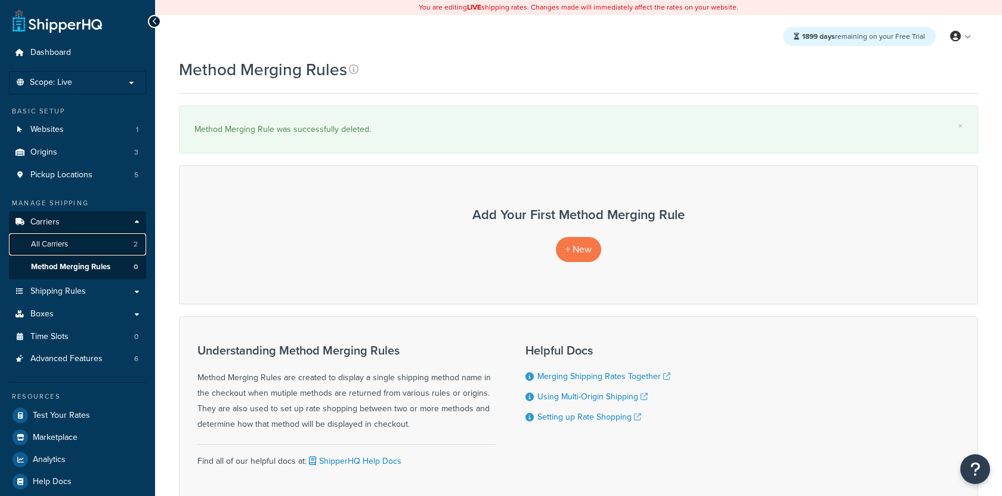
click at [84, 243] on link "All Carriers 2" at bounding box center [77, 244] width 137 height 22
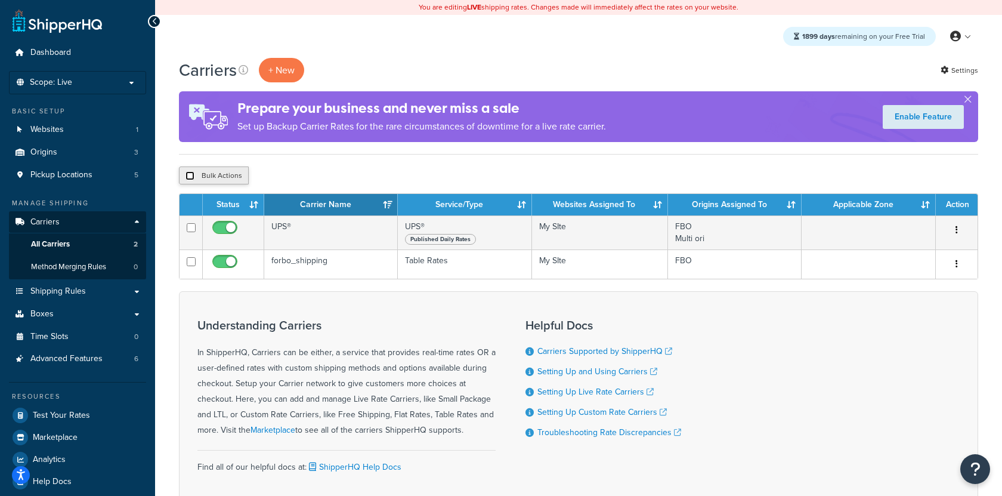
click at [192, 175] on input "checkbox" at bounding box center [190, 175] width 9 height 9
checkbox input "true"
click at [334, 182] on button "Delete" at bounding box center [318, 175] width 41 height 18
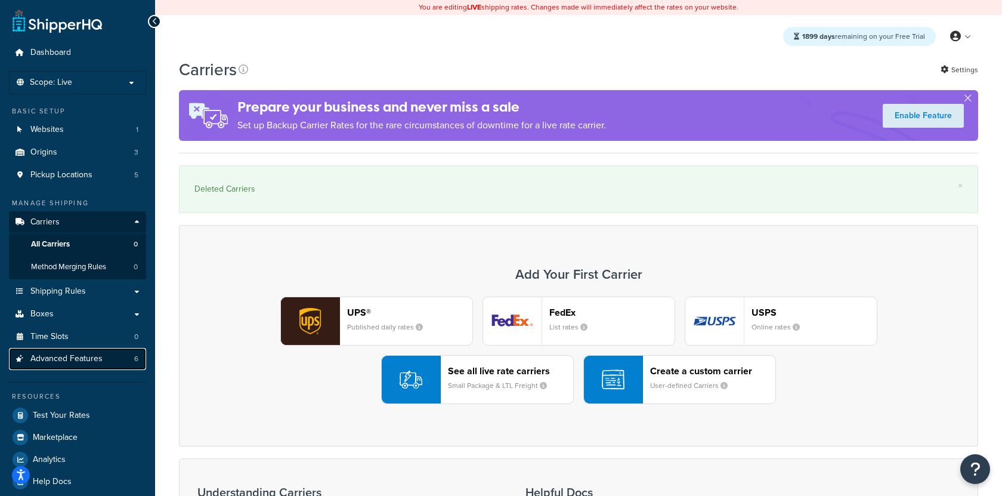
click at [113, 355] on link "Advanced Features 6" at bounding box center [77, 359] width 137 height 22
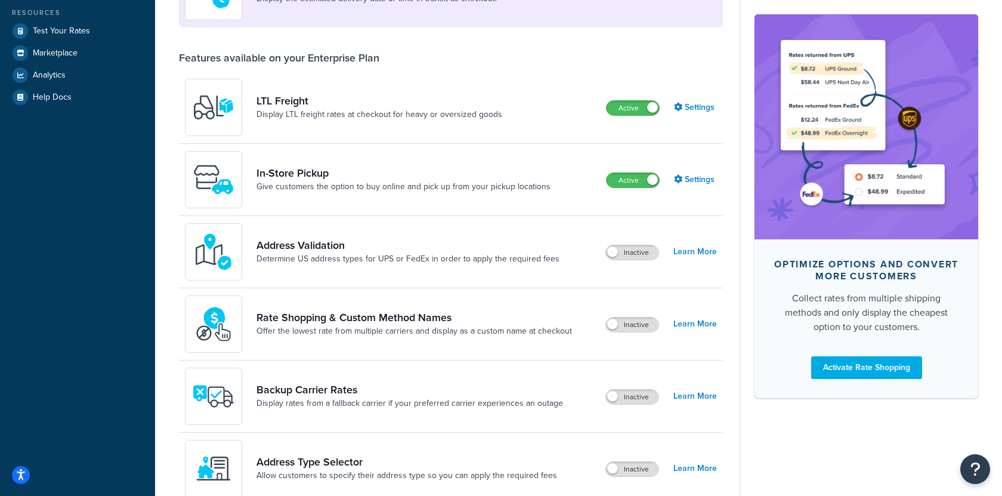
scroll to position [376, 0]
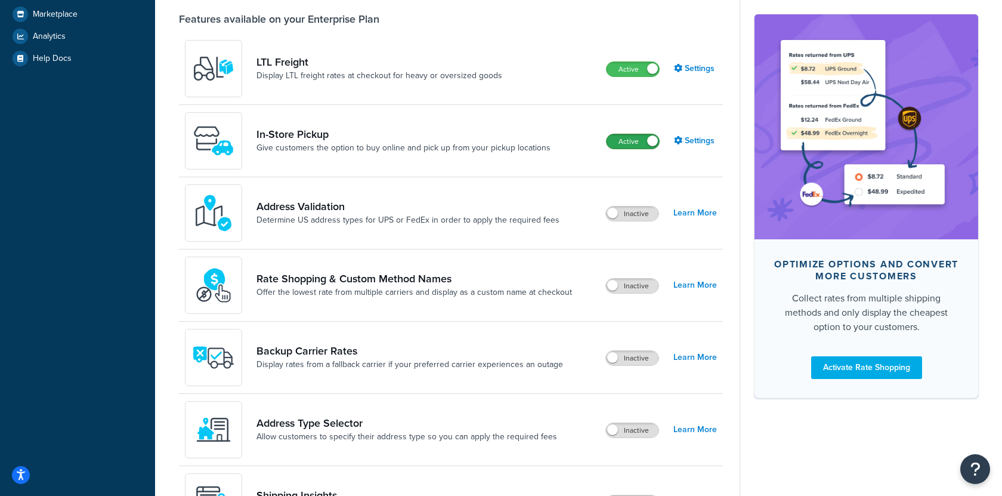
click at [644, 134] on label "Active" at bounding box center [633, 141] width 52 height 14
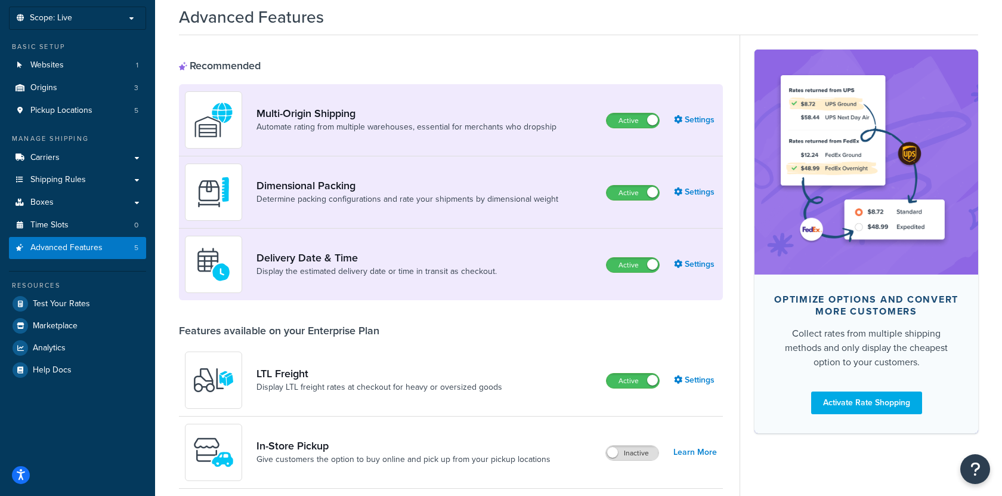
scroll to position [48, 0]
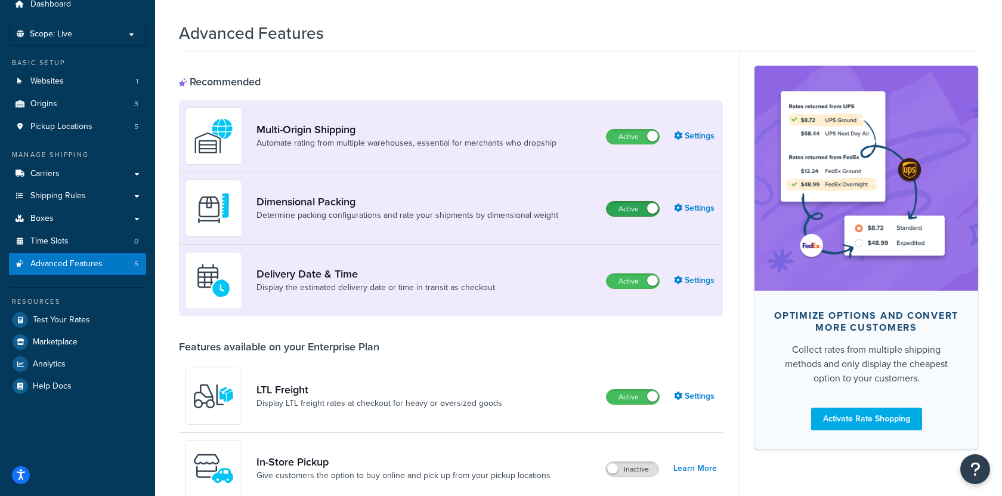
click at [629, 205] on label "Active" at bounding box center [633, 209] width 52 height 14
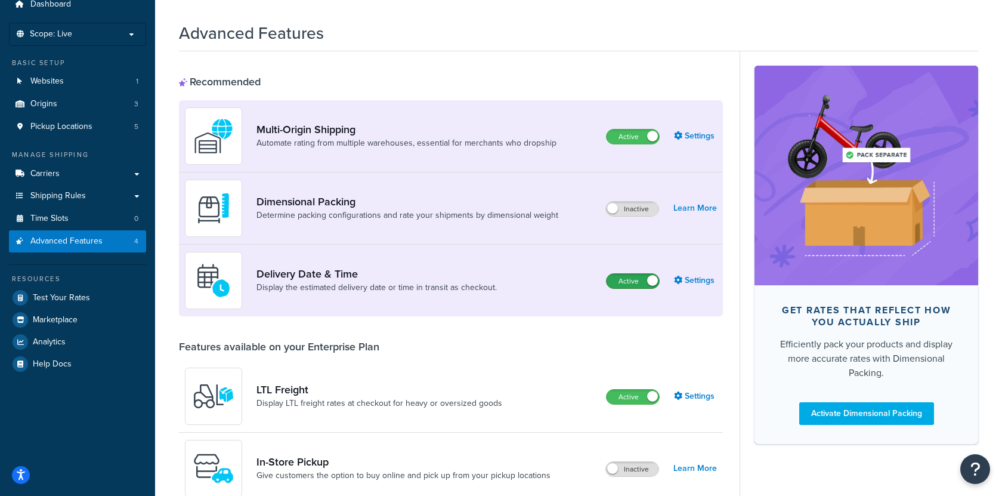
click at [638, 284] on label "Active" at bounding box center [633, 281] width 52 height 14
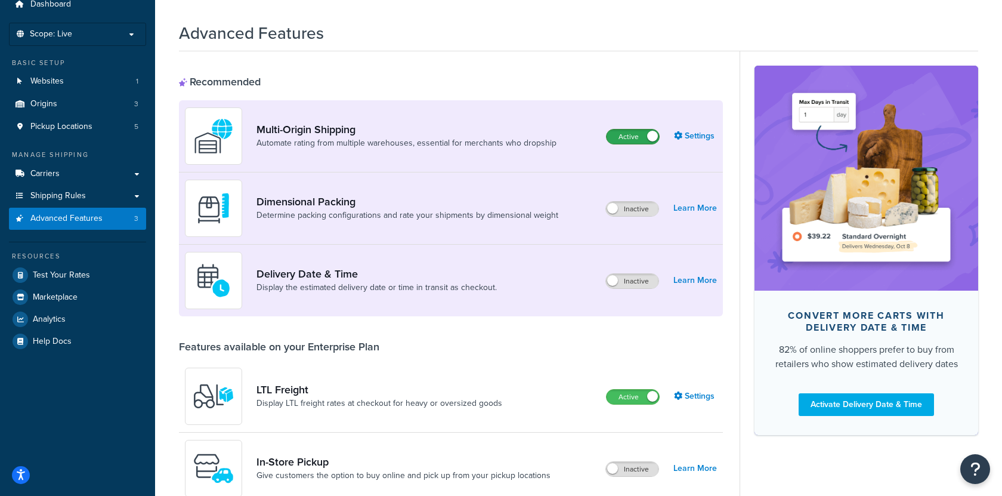
click at [637, 130] on label "Active" at bounding box center [633, 136] width 52 height 14
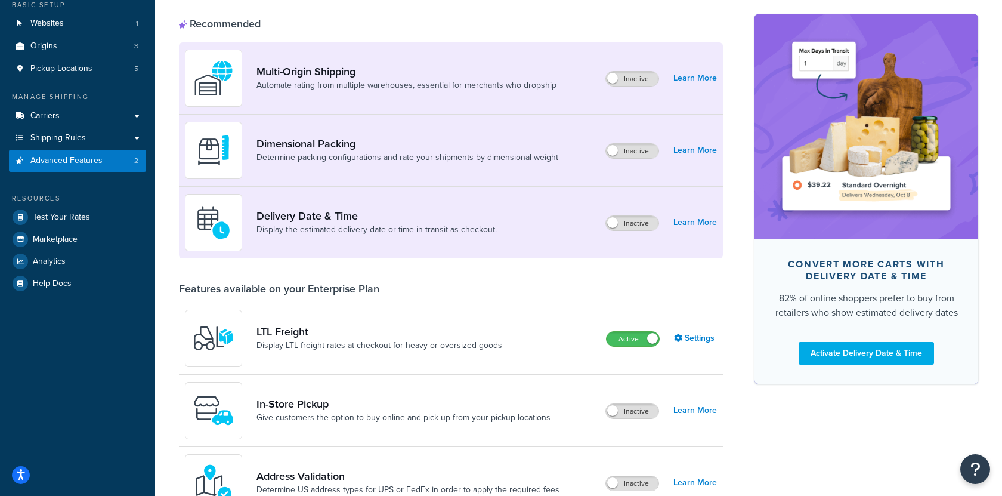
scroll to position [115, 0]
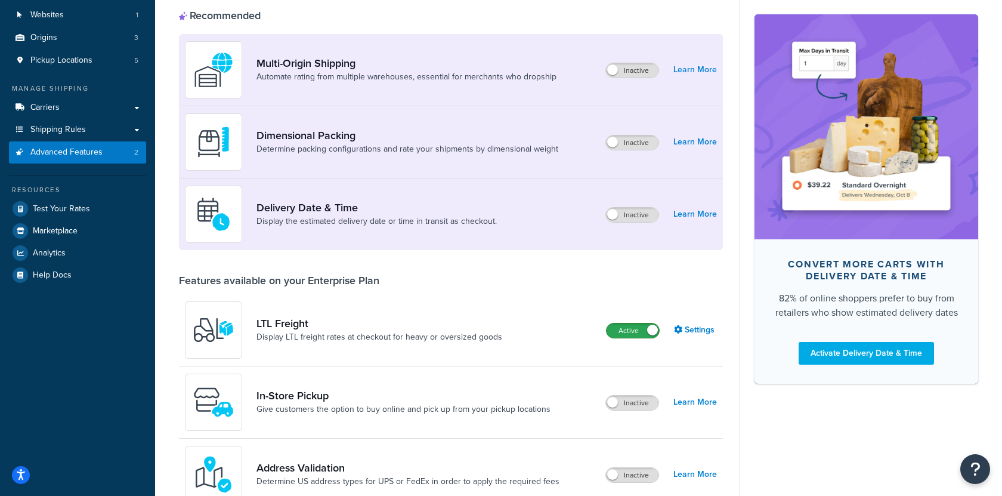
click at [625, 332] on label "Active" at bounding box center [633, 330] width 52 height 14
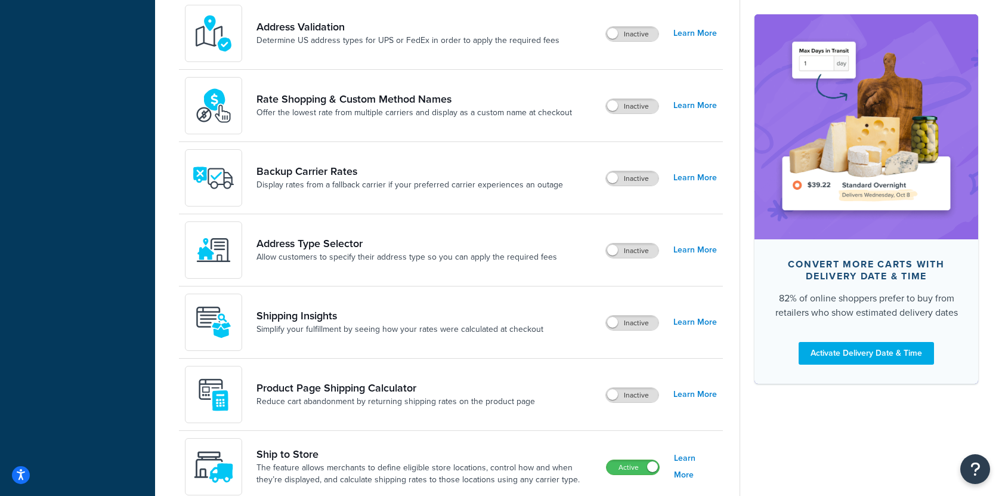
scroll to position [619, 0]
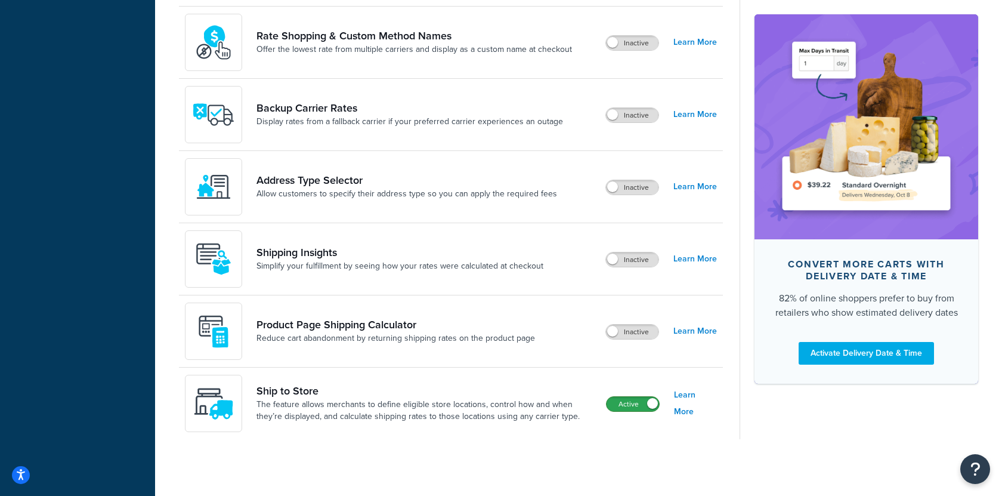
click at [613, 402] on label "Active" at bounding box center [633, 404] width 52 height 14
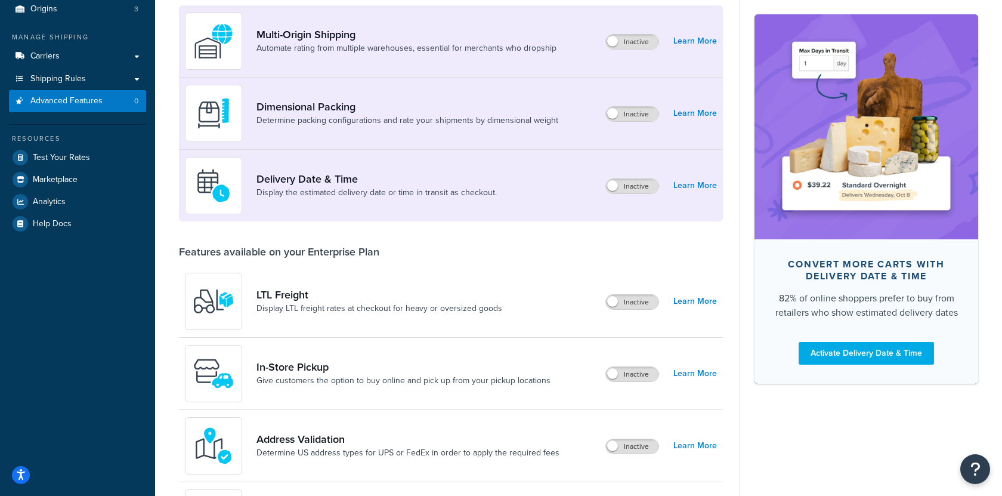
scroll to position [0, 0]
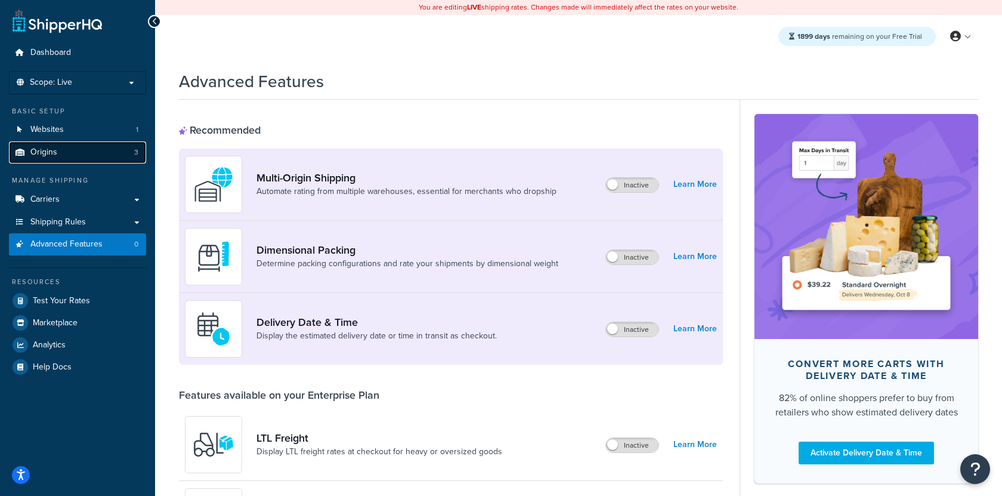
click at [95, 152] on link "Origins 3" at bounding box center [77, 152] width 137 height 22
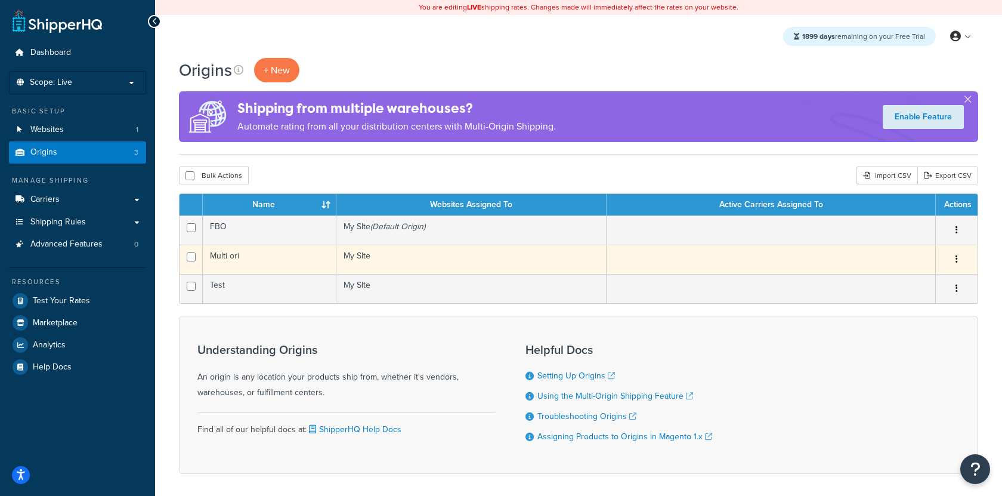
click at [190, 255] on input "checkbox" at bounding box center [191, 256] width 9 height 9
checkbox input "true"
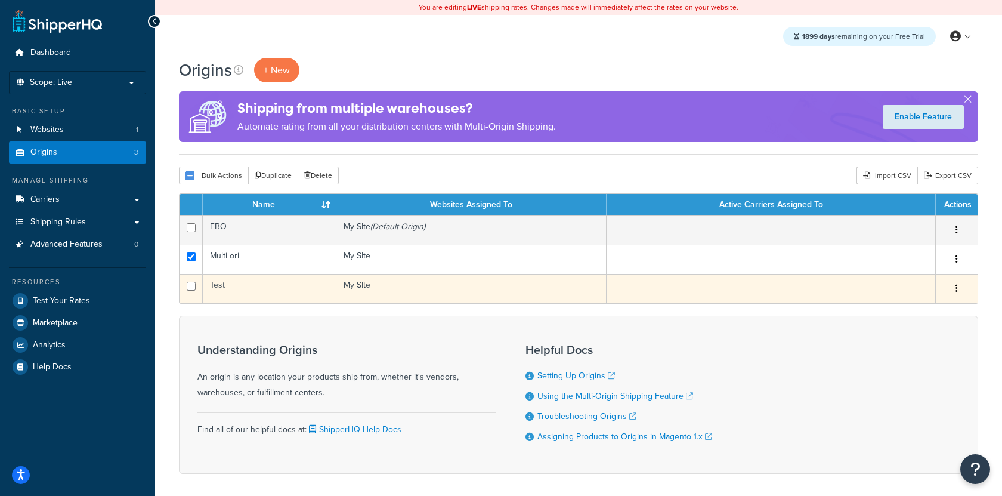
click at [190, 285] on input "checkbox" at bounding box center [191, 286] width 9 height 9
checkbox input "true"
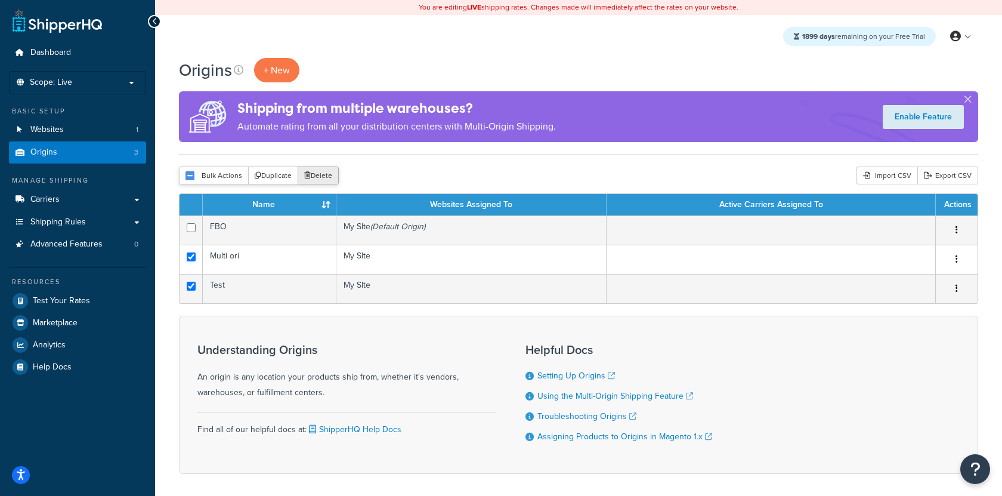
click at [308, 181] on button "Delete" at bounding box center [318, 175] width 41 height 18
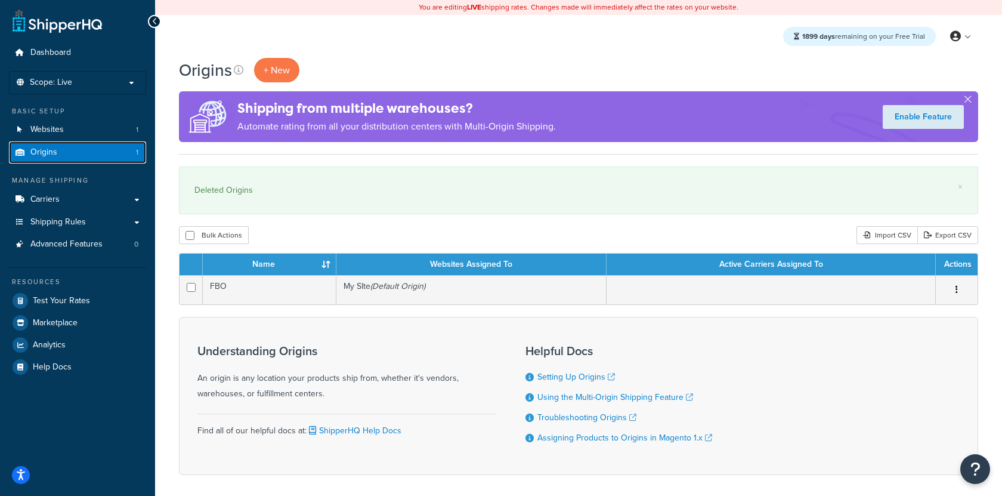
click at [112, 143] on link "Origins 1" at bounding box center [77, 152] width 137 height 22
click at [112, 134] on link "Websites 1" at bounding box center [77, 130] width 137 height 22
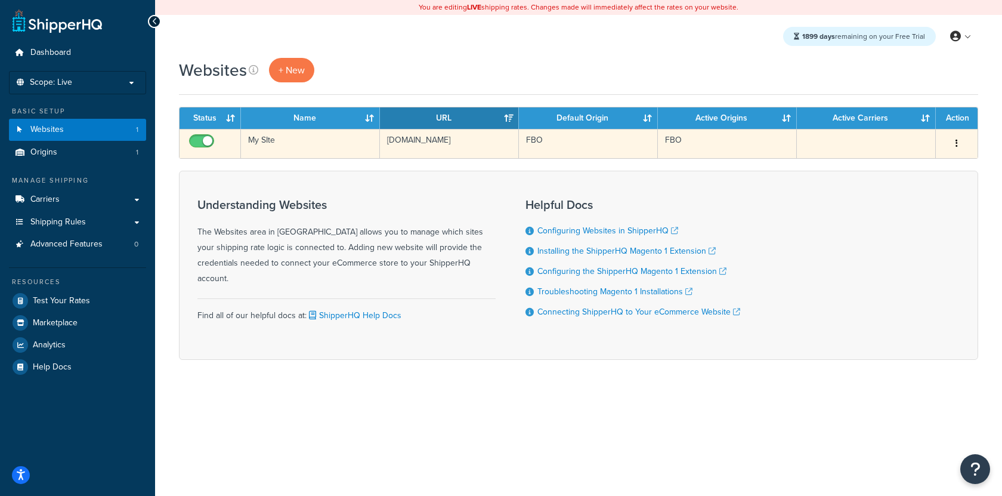
click at [310, 146] on td "My SIte" at bounding box center [310, 143] width 139 height 29
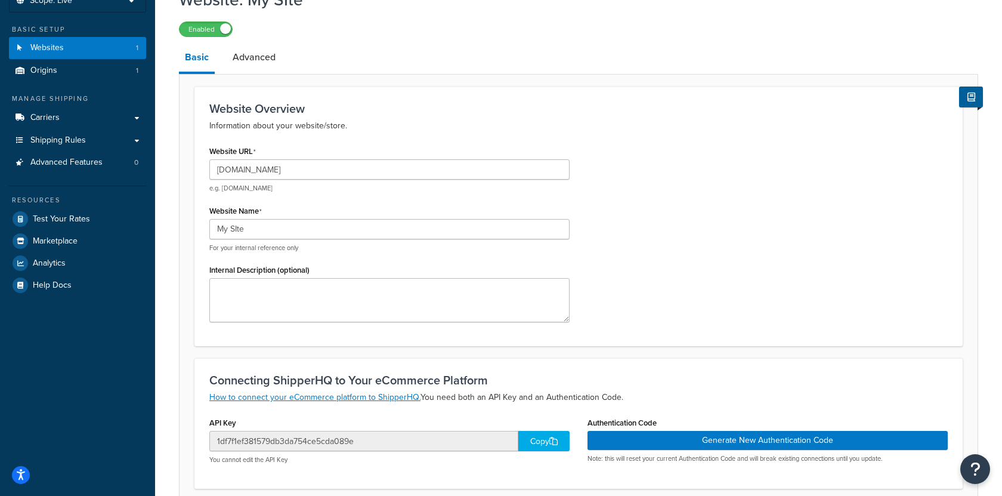
scroll to position [323, 0]
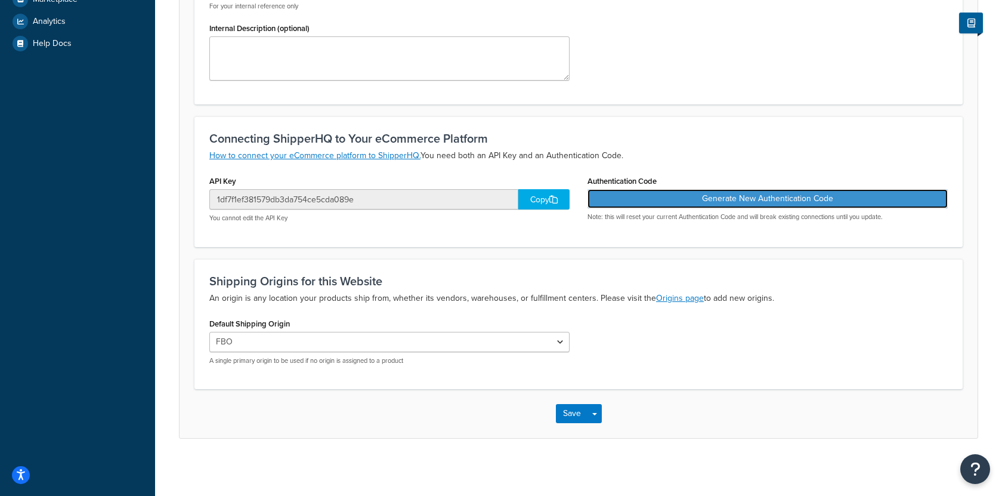
click at [613, 200] on button "Generate New Authentication Code" at bounding box center [768, 198] width 360 height 19
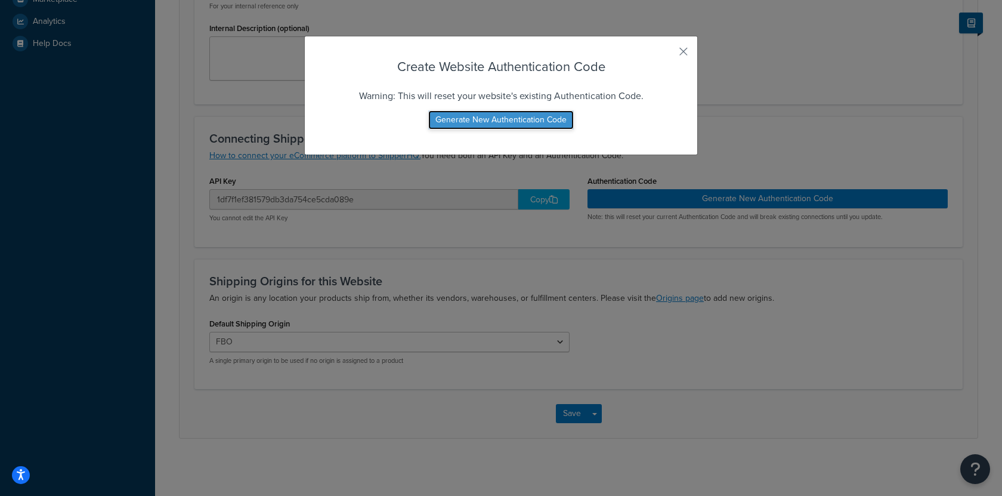
click at [501, 116] on button "Generate New Authentication Code" at bounding box center [501, 119] width 146 height 19
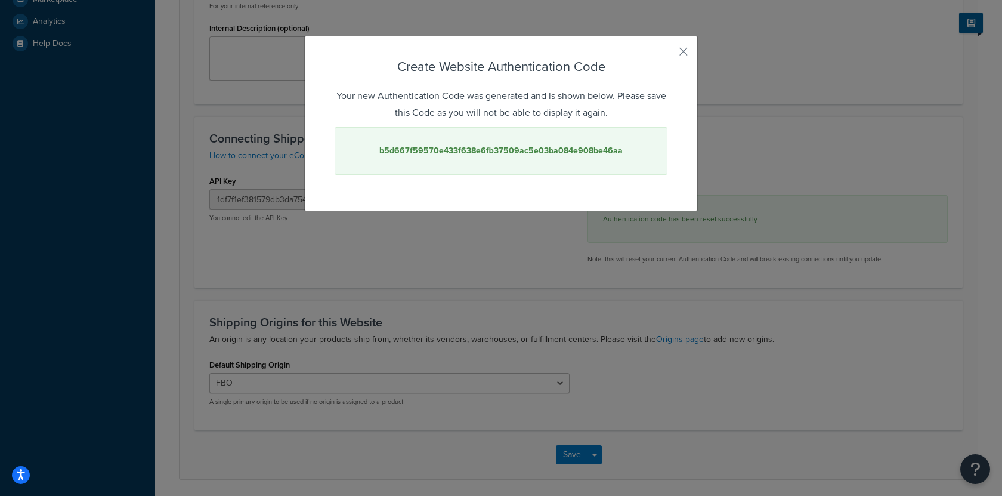
click at [487, 148] on strong "b5d667f59570e433f638e6fb37509ac5e03ba084e908be46aa" at bounding box center [500, 150] width 243 height 13
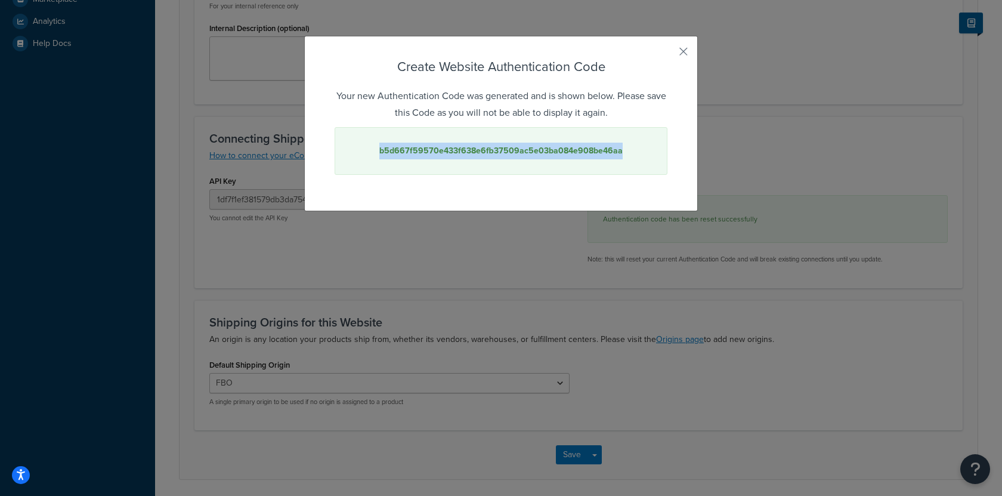
click at [487, 148] on strong "b5d667f59570e433f638e6fb37509ac5e03ba084e908be46aa" at bounding box center [500, 150] width 243 height 13
copy strong "b5d667f59570e433f638e6fb37509ac5e03ba084e908be46aa"
click at [668, 54] on button "button" at bounding box center [666, 55] width 3 height 3
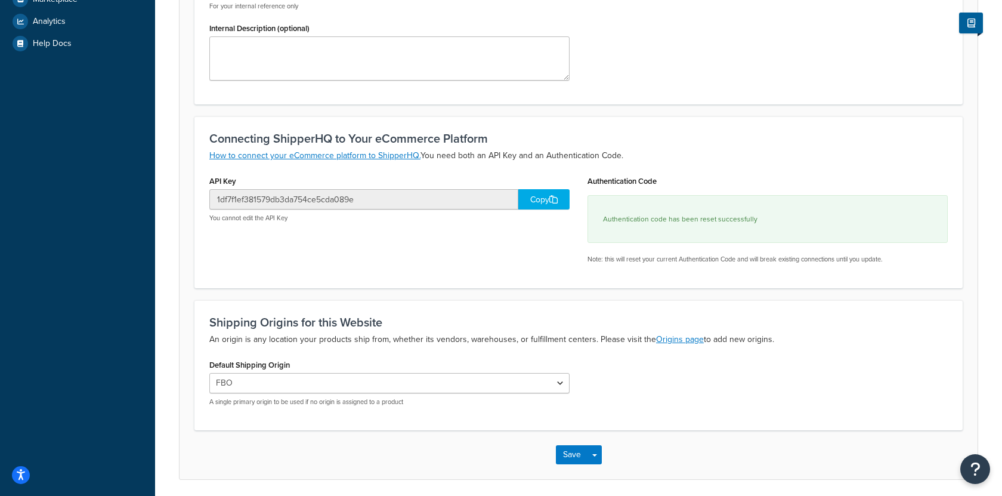
click at [541, 196] on div "Copy" at bounding box center [543, 199] width 51 height 20
click at [635, 215] on small "Authentication code has been reset successfully" at bounding box center [680, 219] width 155 height 11
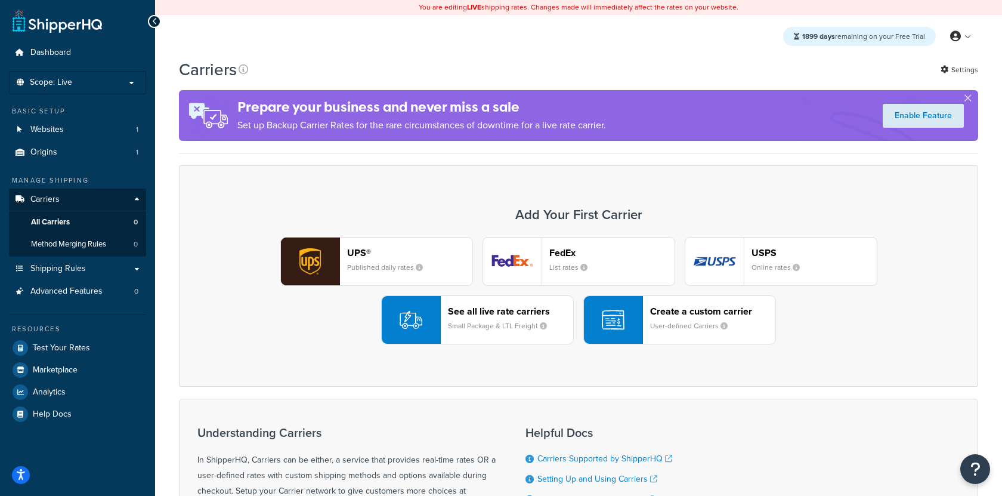
click at [562, 265] on small "List rates" at bounding box center [573, 267] width 48 height 11
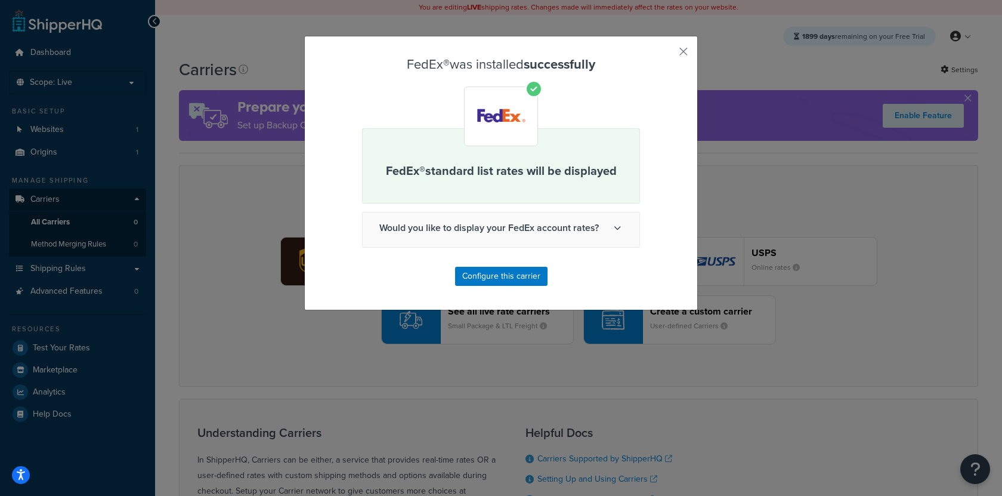
click at [683, 59] on div "FedEx® was installed successfully FedEx® standard list rates will be displayed …" at bounding box center [501, 173] width 394 height 274
click at [668, 54] on button "button" at bounding box center [666, 55] width 3 height 3
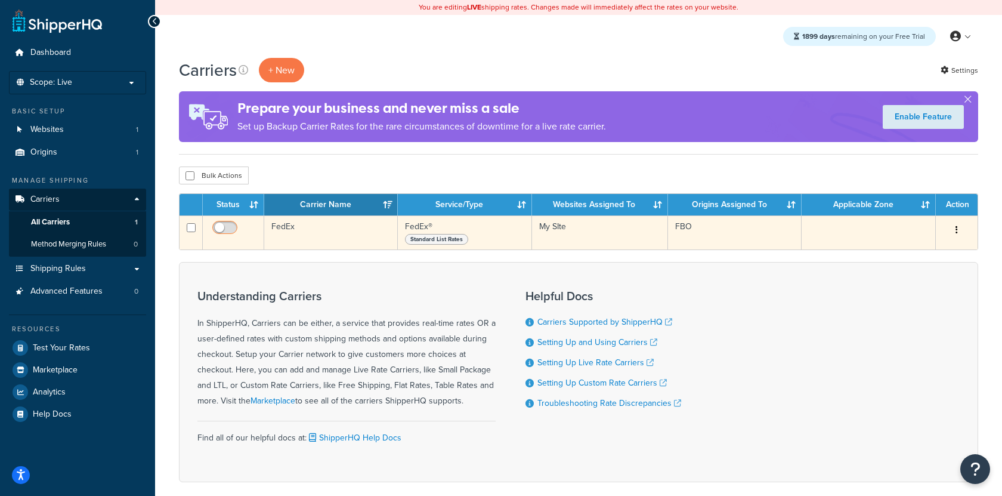
click at [226, 223] on input "checkbox" at bounding box center [226, 230] width 33 height 15
checkbox input "true"
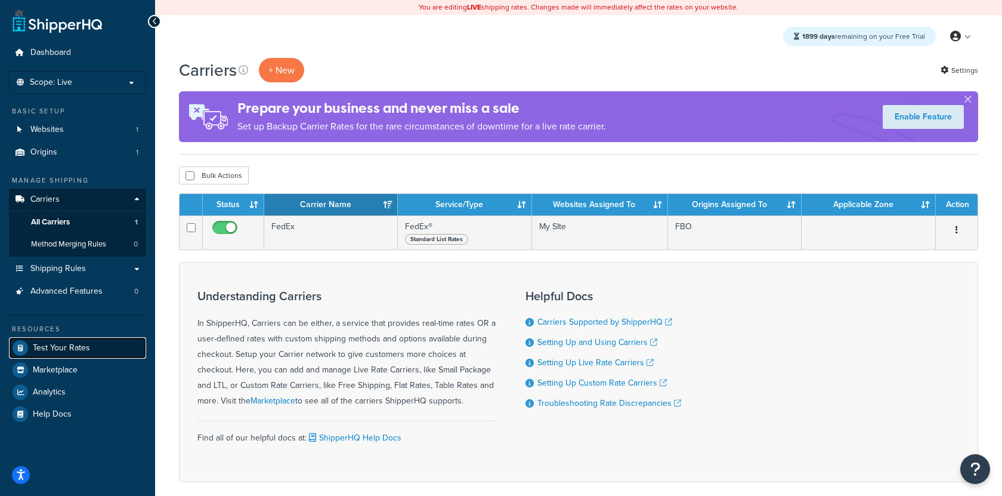
click at [91, 341] on link "Test Your Rates" at bounding box center [77, 347] width 137 height 21
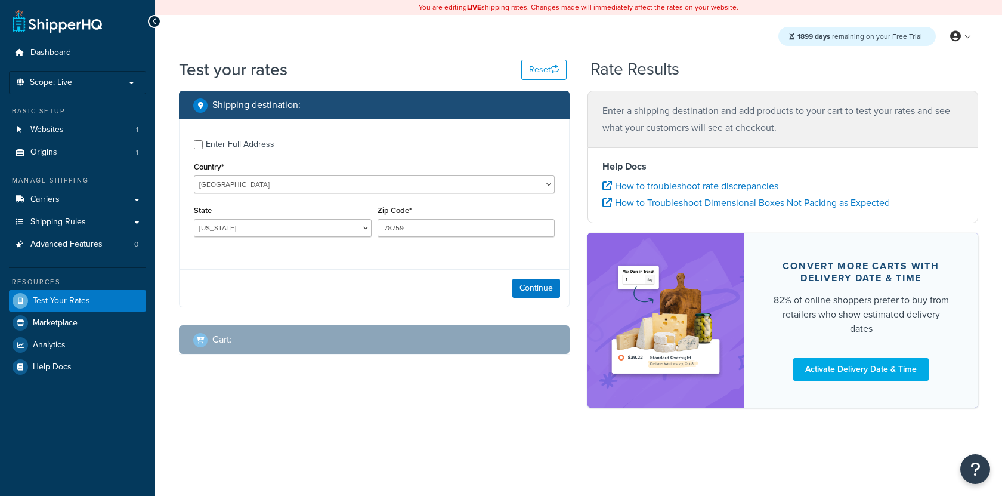
select select "[GEOGRAPHIC_DATA]"
click at [539, 289] on button "Continue" at bounding box center [536, 288] width 48 height 19
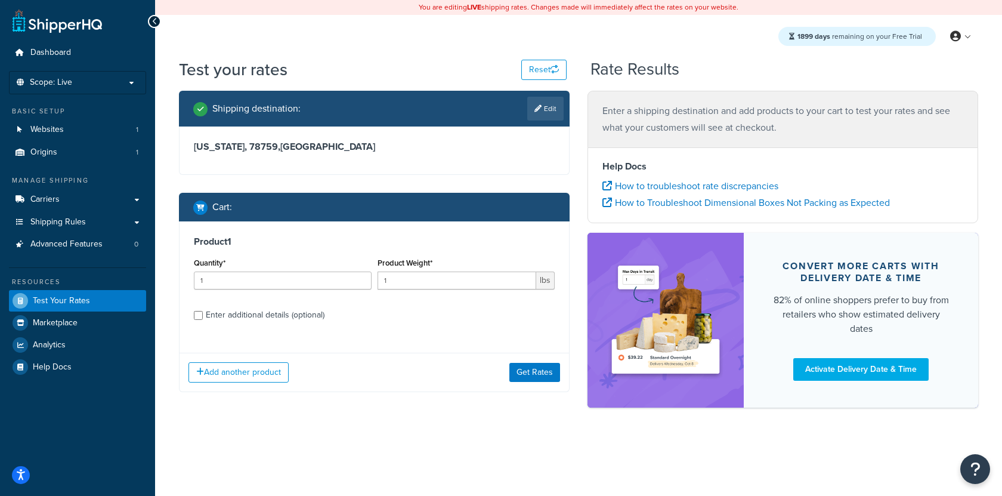
click at [543, 383] on div "Add another product Get Rates" at bounding box center [375, 372] width 390 height 39
click at [543, 373] on button "Get Rates" at bounding box center [534, 372] width 51 height 19
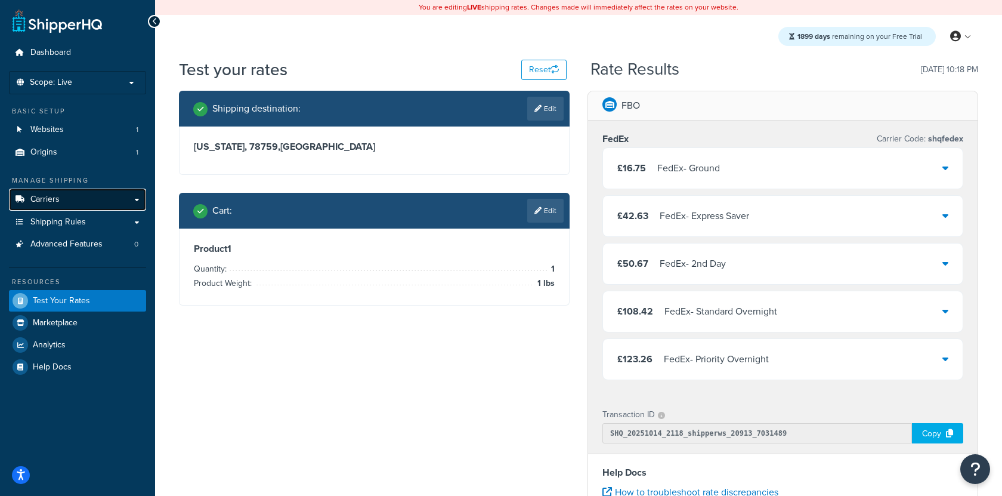
click at [92, 200] on link "Carriers" at bounding box center [77, 200] width 137 height 22
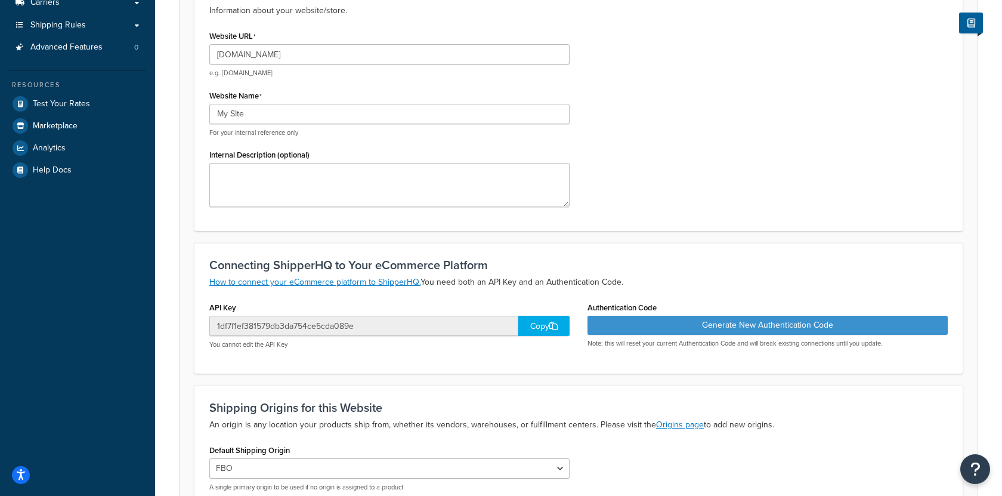
scroll to position [212, 0]
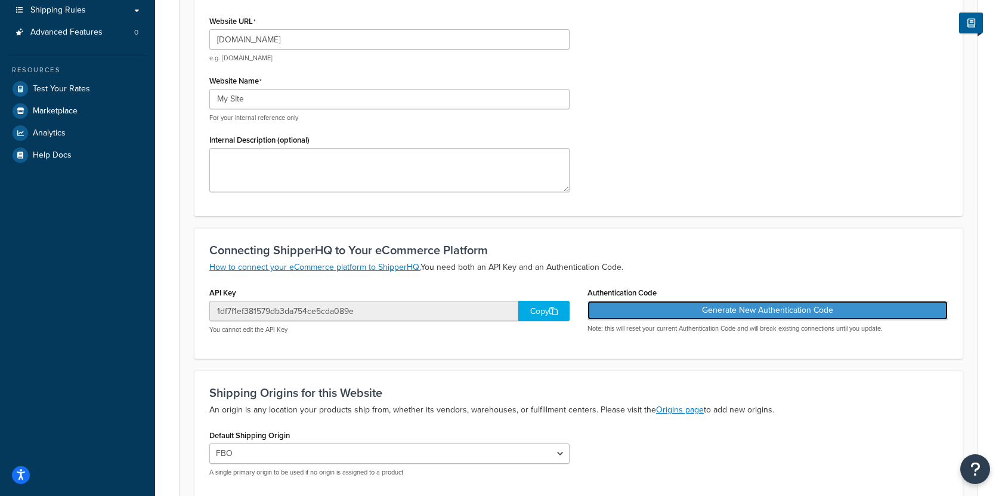
click at [677, 307] on button "Generate New Authentication Code" at bounding box center [768, 310] width 360 height 19
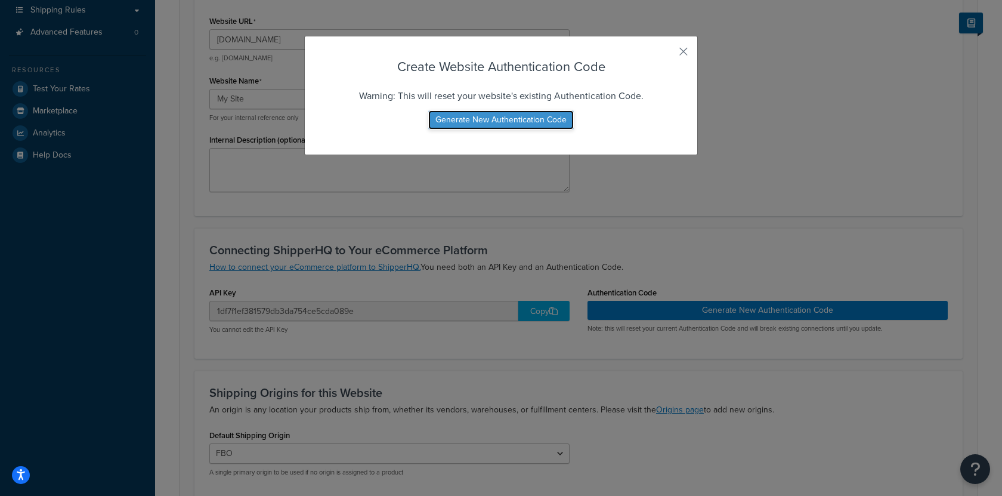
click at [520, 119] on button "Generate New Authentication Code" at bounding box center [501, 119] width 146 height 19
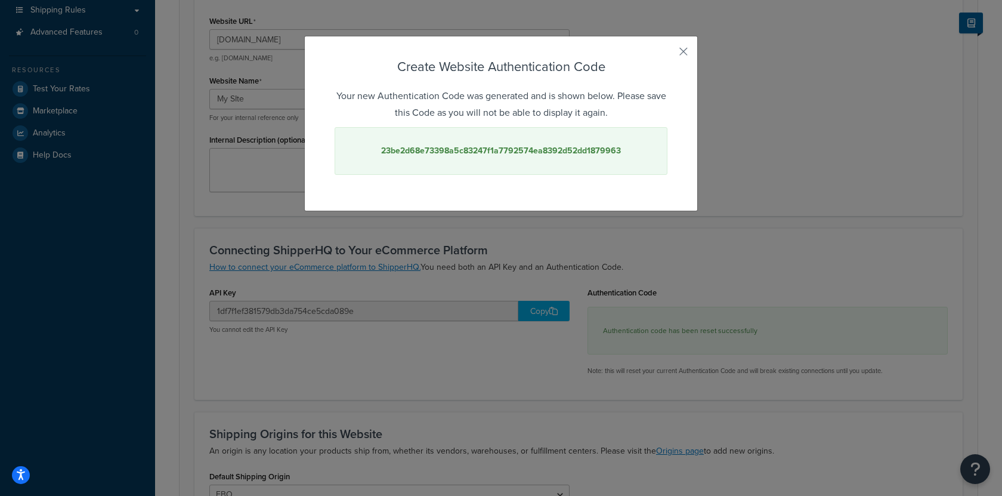
click at [486, 145] on strong "23be2d68e73398a5c83247f1a7792574ea8392d52dd1879963" at bounding box center [501, 150] width 240 height 13
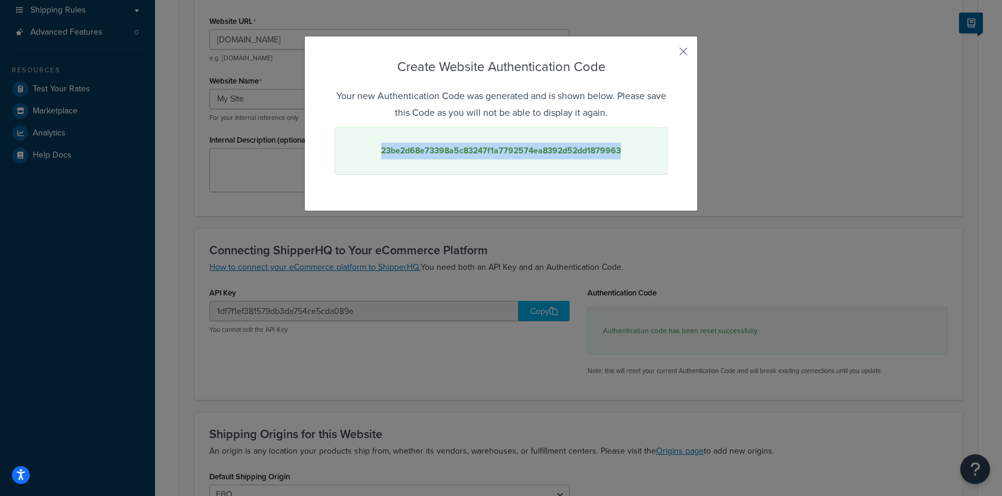
click at [486, 145] on strong "23be2d68e73398a5c83247f1a7792574ea8392d52dd1879963" at bounding box center [501, 150] width 240 height 13
copy strong "23be2d68e73398a5c83247f1a7792574ea8392d52dd1879963"
